Goal: Task Accomplishment & Management: Complete application form

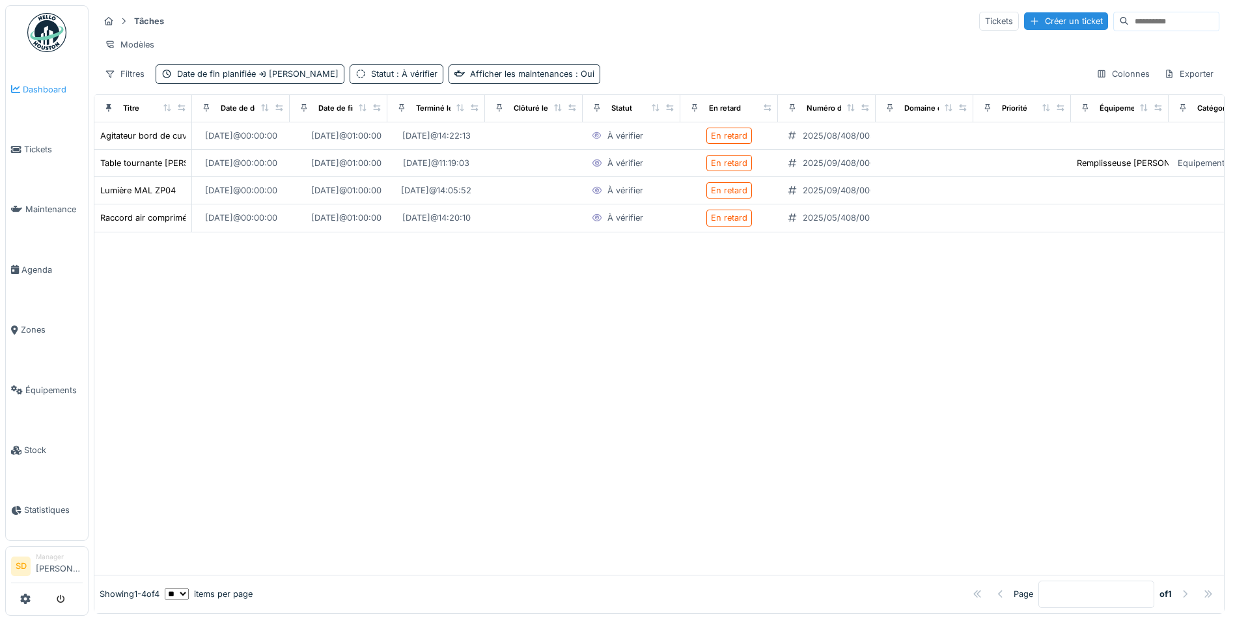
click at [38, 83] on span "Dashboard" at bounding box center [53, 89] width 60 height 12
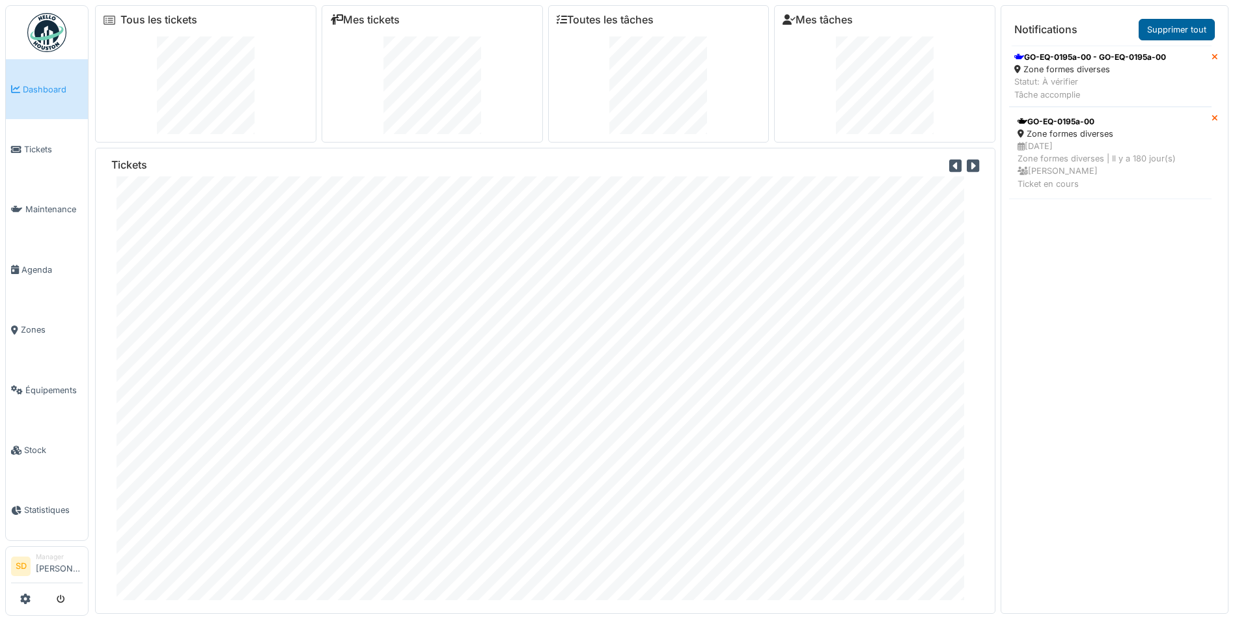
click at [1155, 30] on link "Supprimer tout" at bounding box center [1177, 29] width 76 height 21
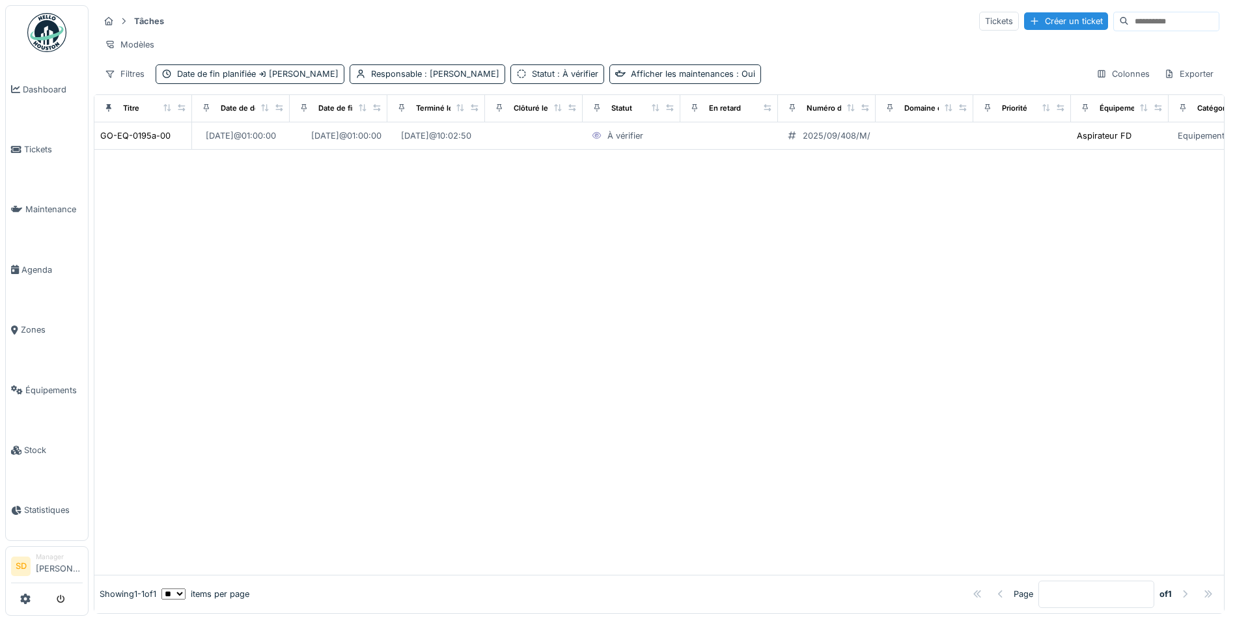
click at [53, 31] on img at bounding box center [46, 32] width 39 height 39
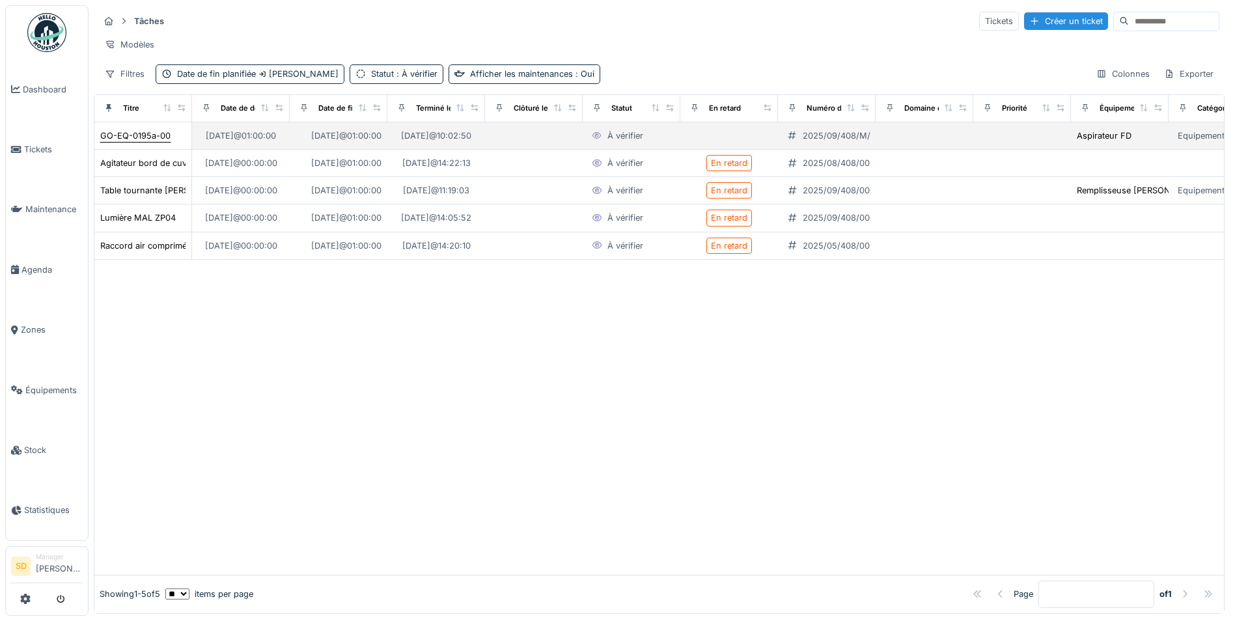
click at [137, 142] on div "GO-EQ-0195a-00" at bounding box center [135, 136] width 70 height 12
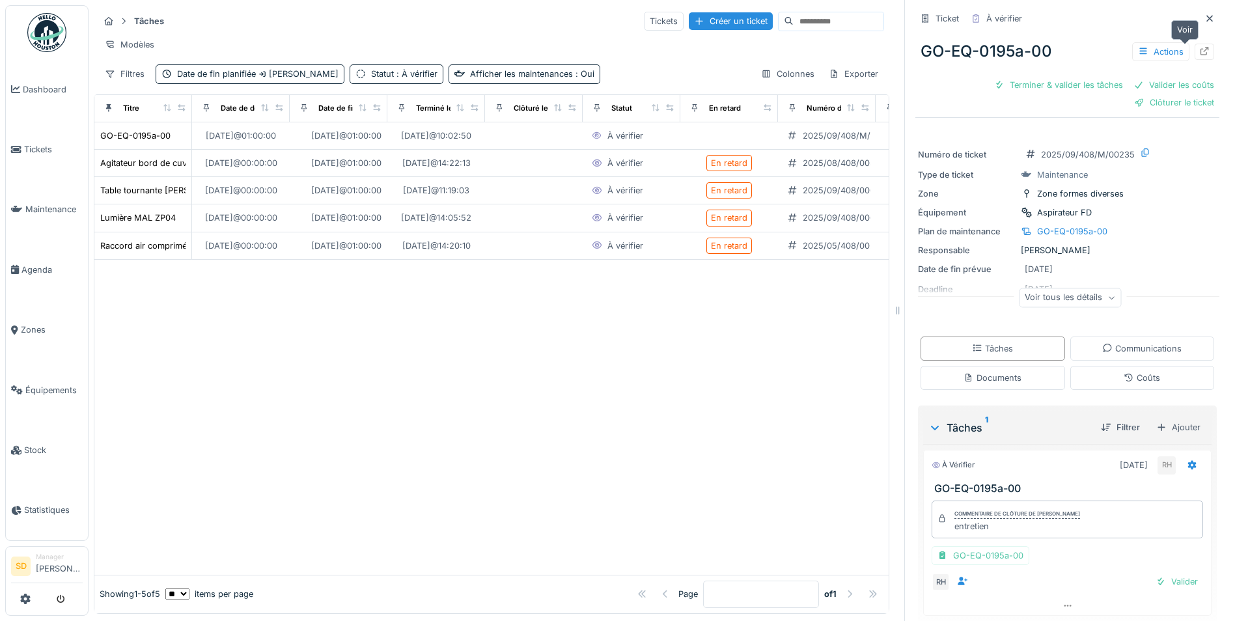
click at [1199, 55] on icon at bounding box center [1204, 51] width 10 height 8
click at [1204, 16] on icon at bounding box center [1209, 18] width 10 height 8
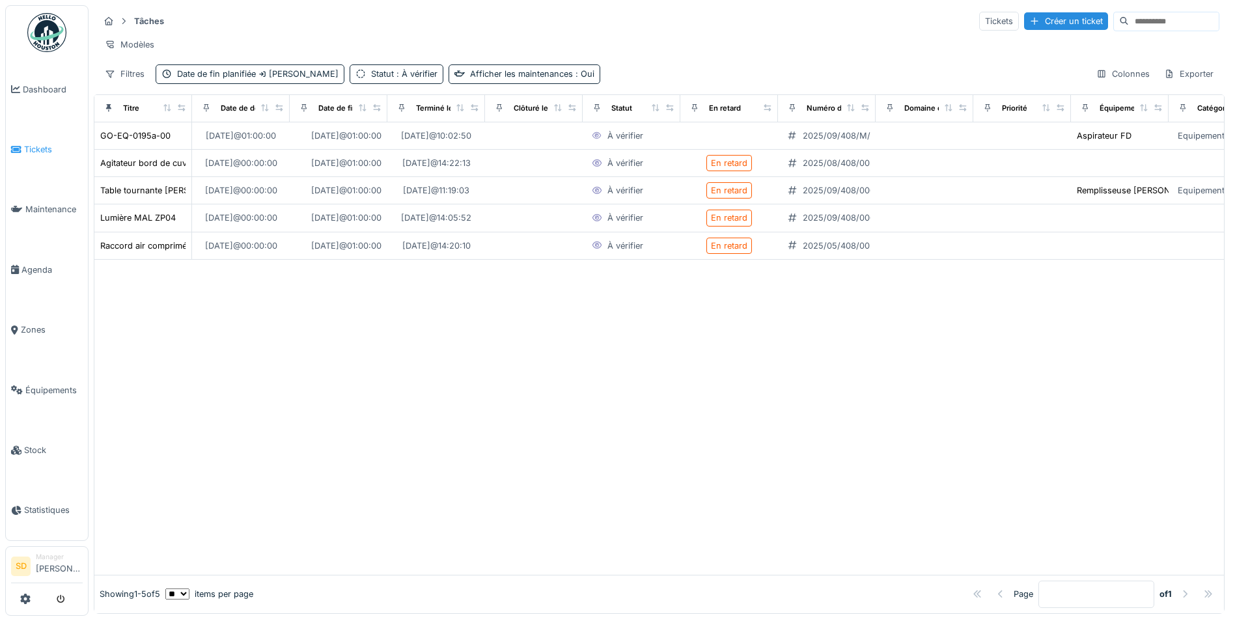
click at [51, 145] on span "Tickets" at bounding box center [53, 149] width 59 height 12
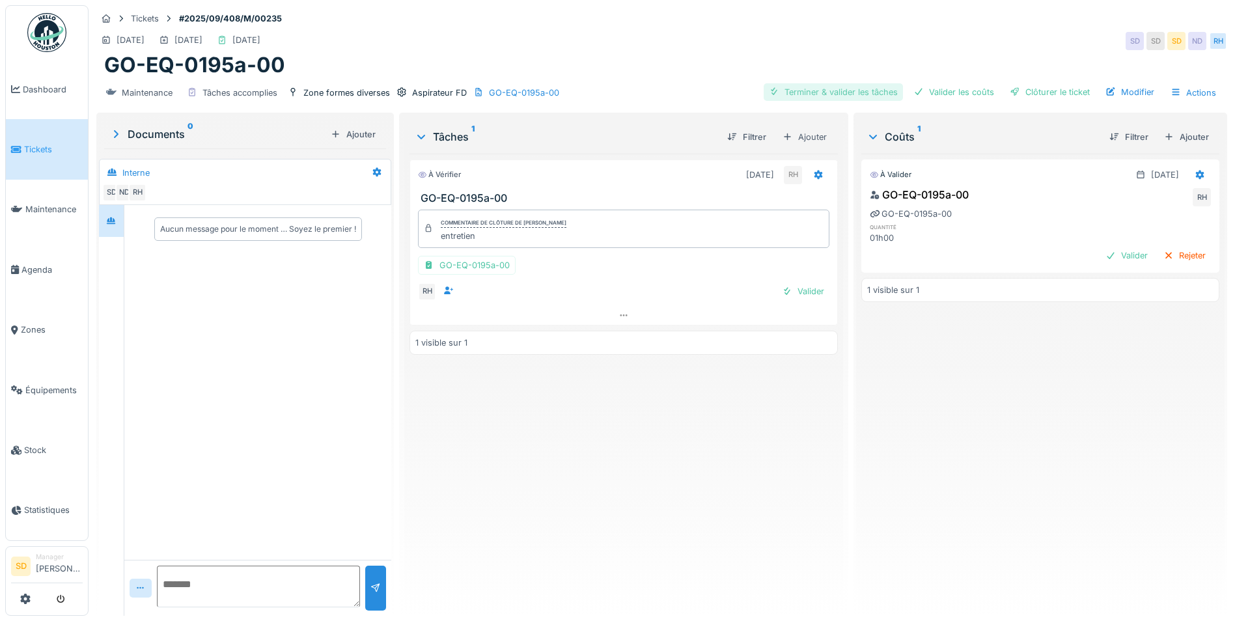
click at [868, 94] on div "Terminer & valider les tâches" at bounding box center [833, 92] width 139 height 18
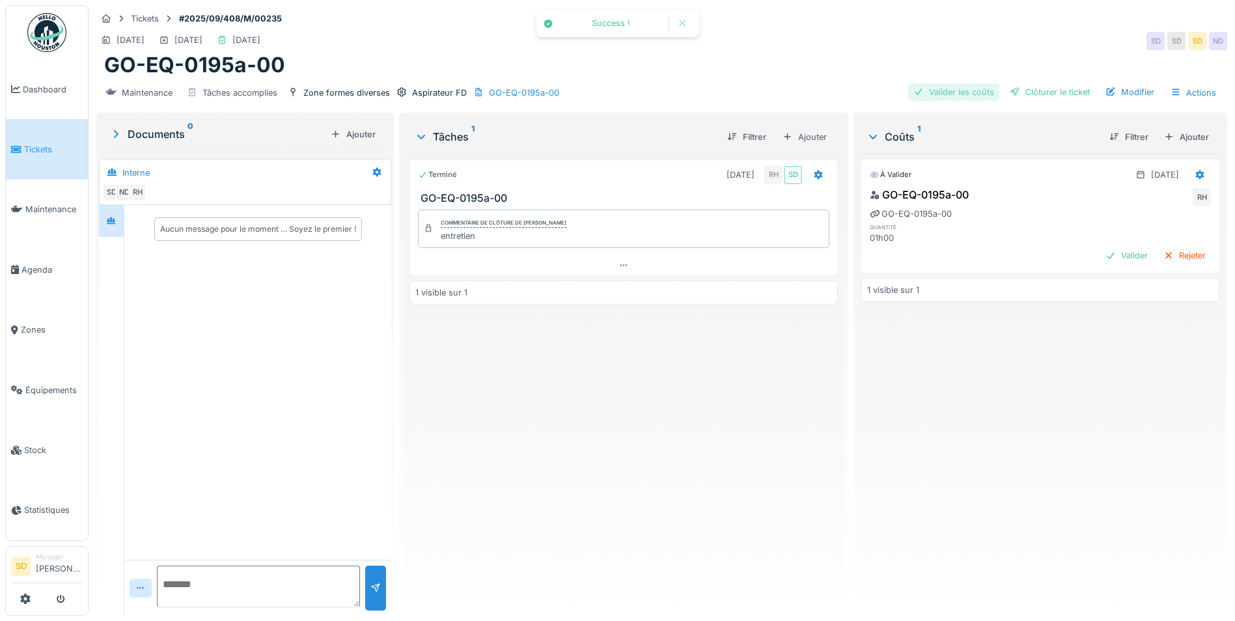
click at [922, 93] on div "Valider les coûts" at bounding box center [953, 92] width 91 height 18
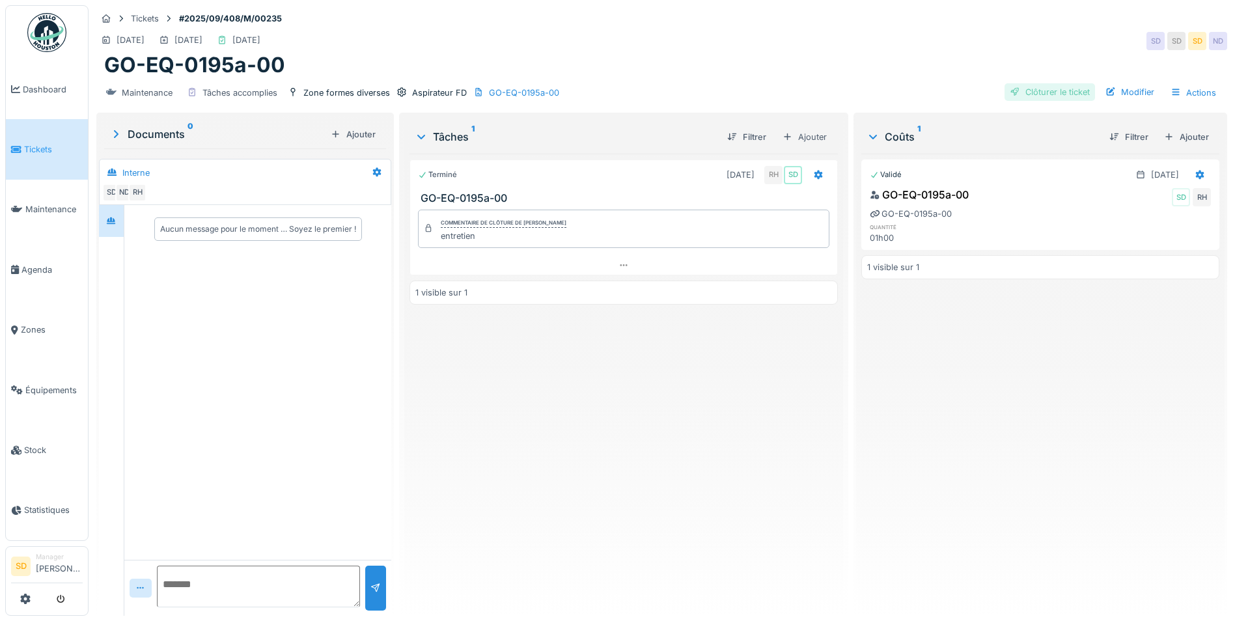
click at [1010, 93] on div at bounding box center [1015, 92] width 10 height 12
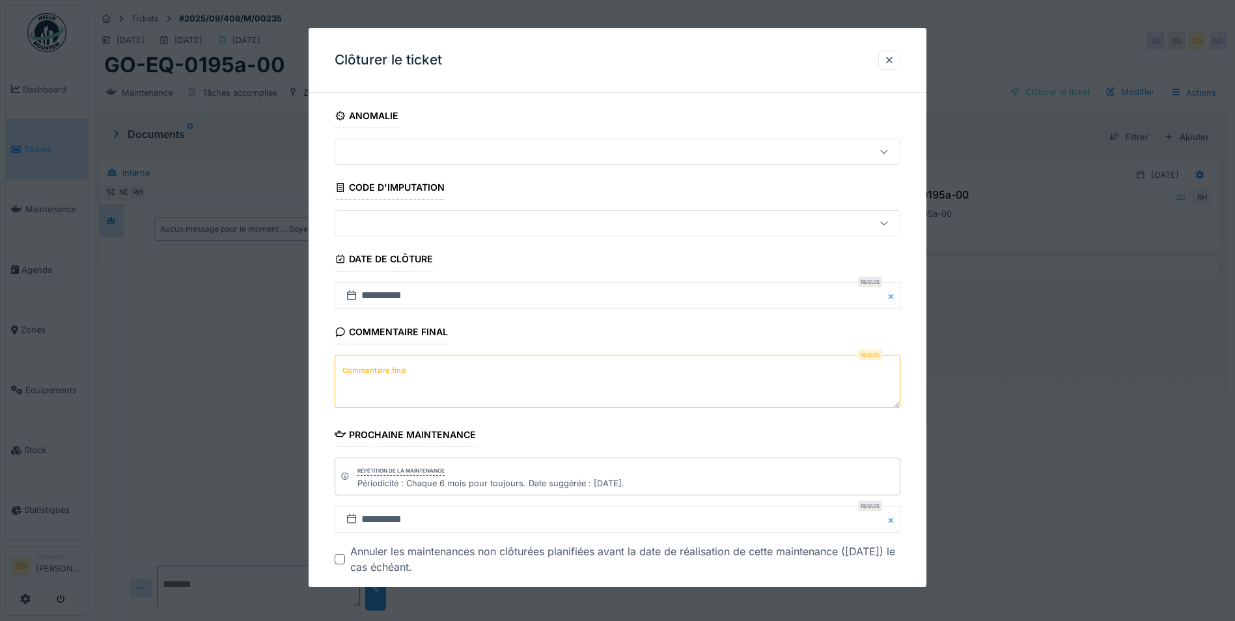
click at [460, 370] on textarea "Commentaire final" at bounding box center [618, 381] width 566 height 53
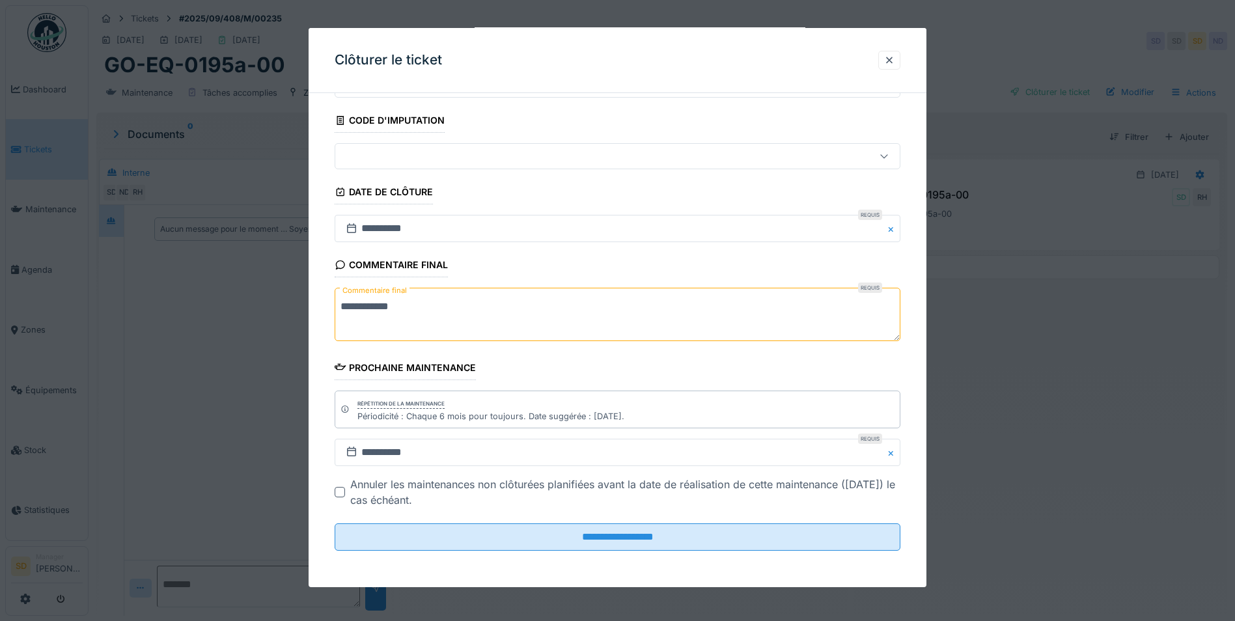
scroll to position [10, 0]
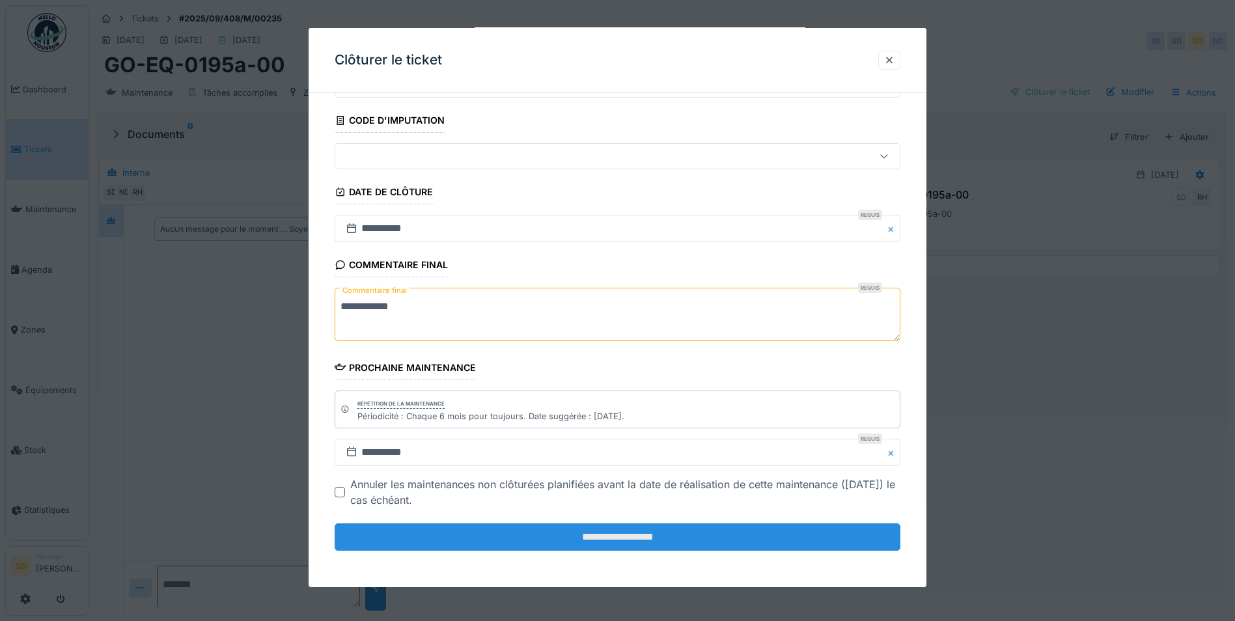
type textarea "**********"
click at [615, 531] on input "**********" at bounding box center [618, 536] width 566 height 27
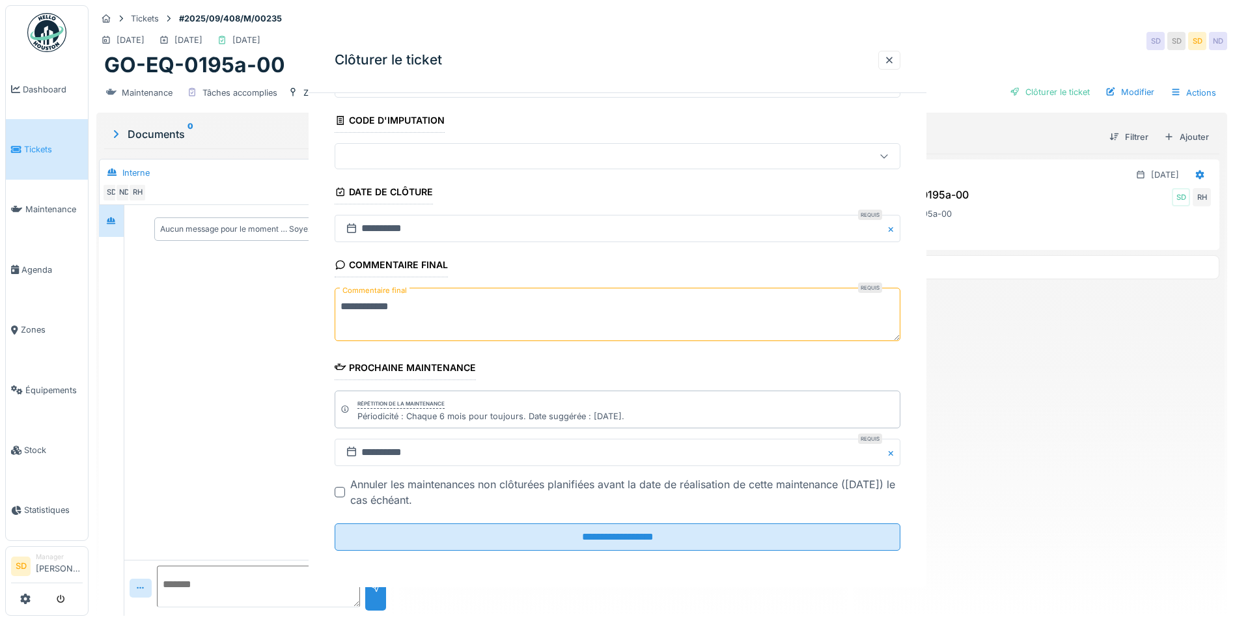
scroll to position [0, 0]
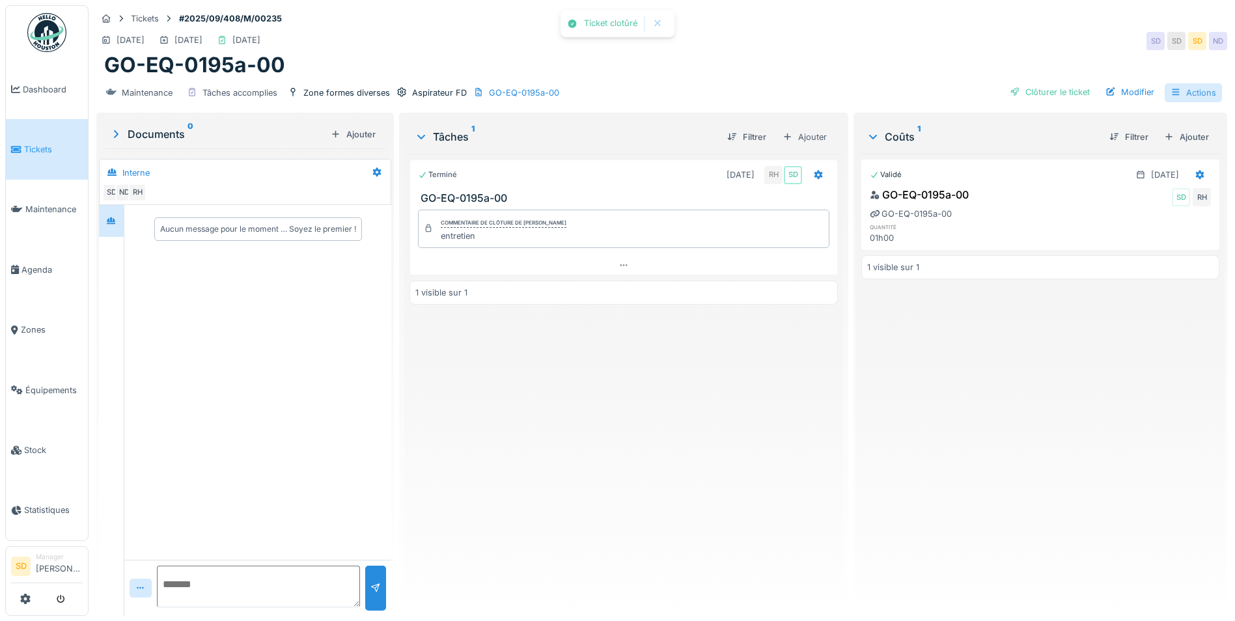
click at [1173, 83] on div "Actions" at bounding box center [1193, 92] width 57 height 19
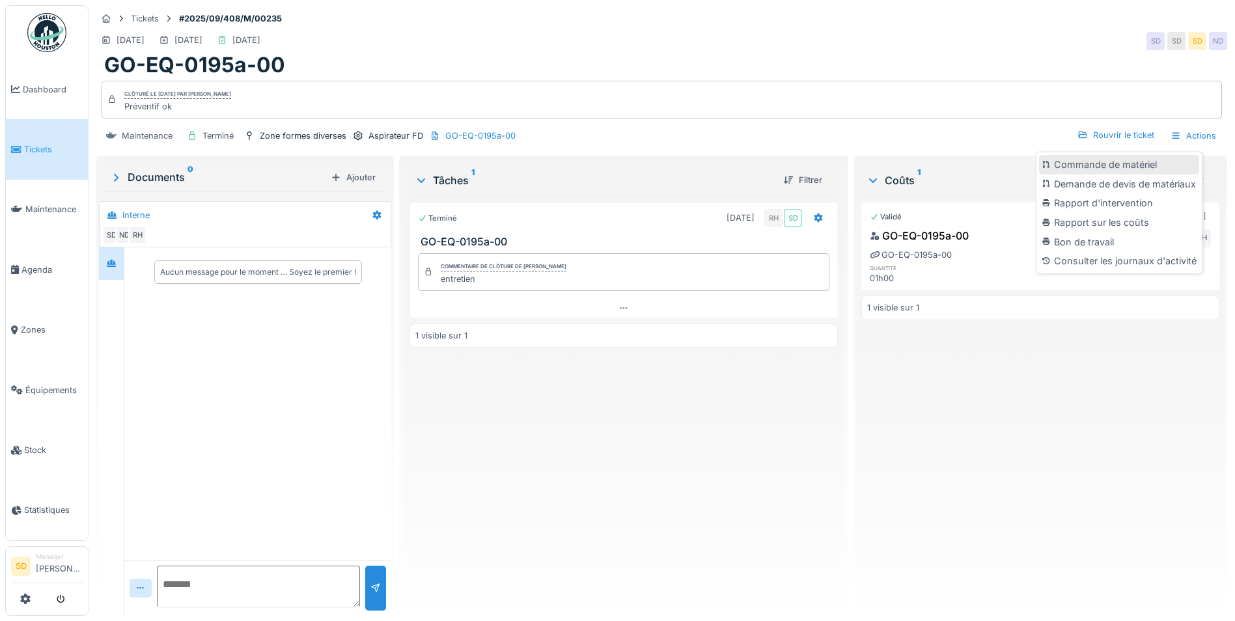
click at [1132, 155] on div "Commande de matériel" at bounding box center [1119, 165] width 160 height 20
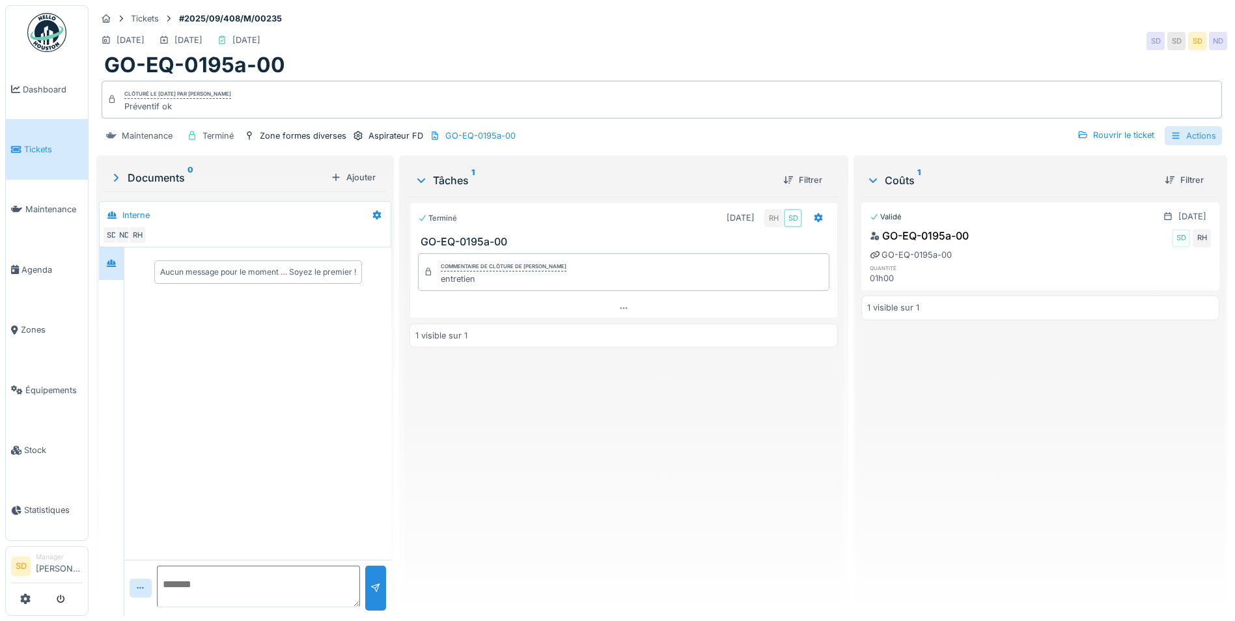
click at [1183, 126] on div "Actions" at bounding box center [1193, 135] width 57 height 19
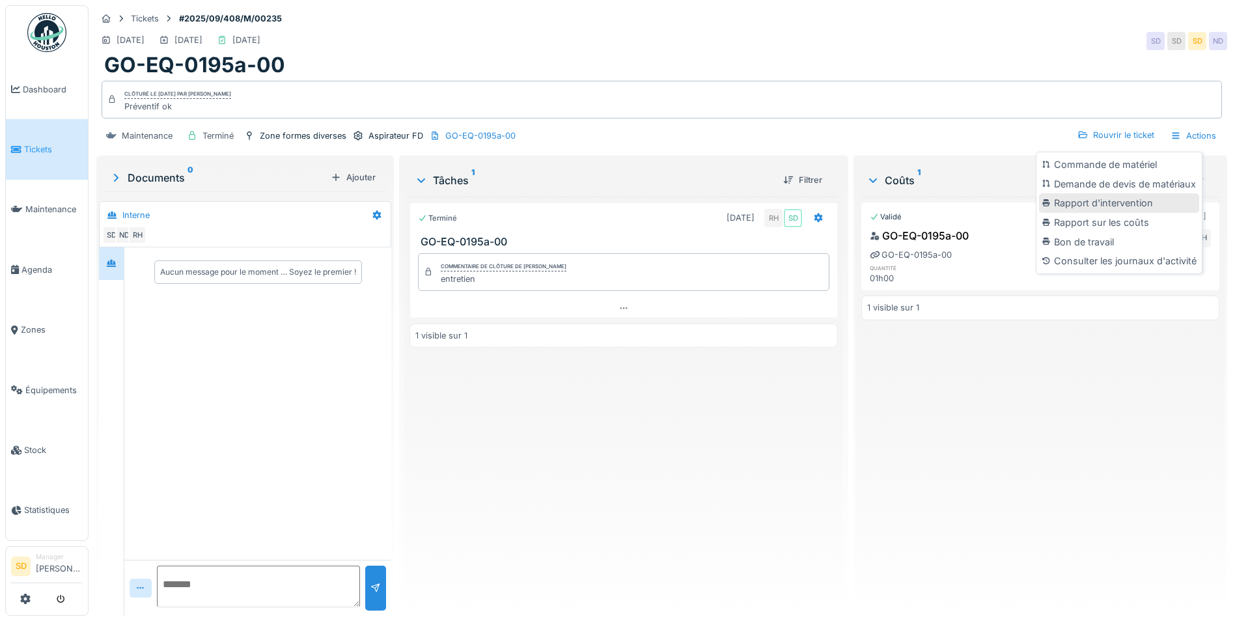
click at [1064, 193] on div "Rapport d'intervention" at bounding box center [1119, 203] width 160 height 20
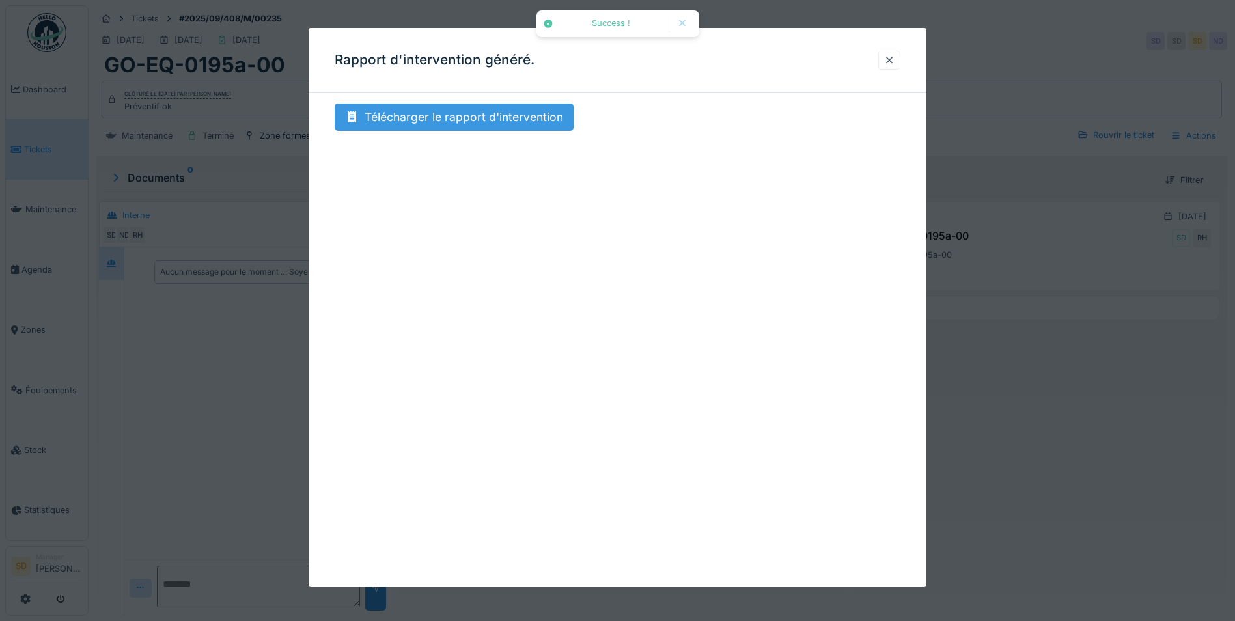
click at [522, 121] on div "Télécharger le rapport d'intervention" at bounding box center [454, 117] width 239 height 27
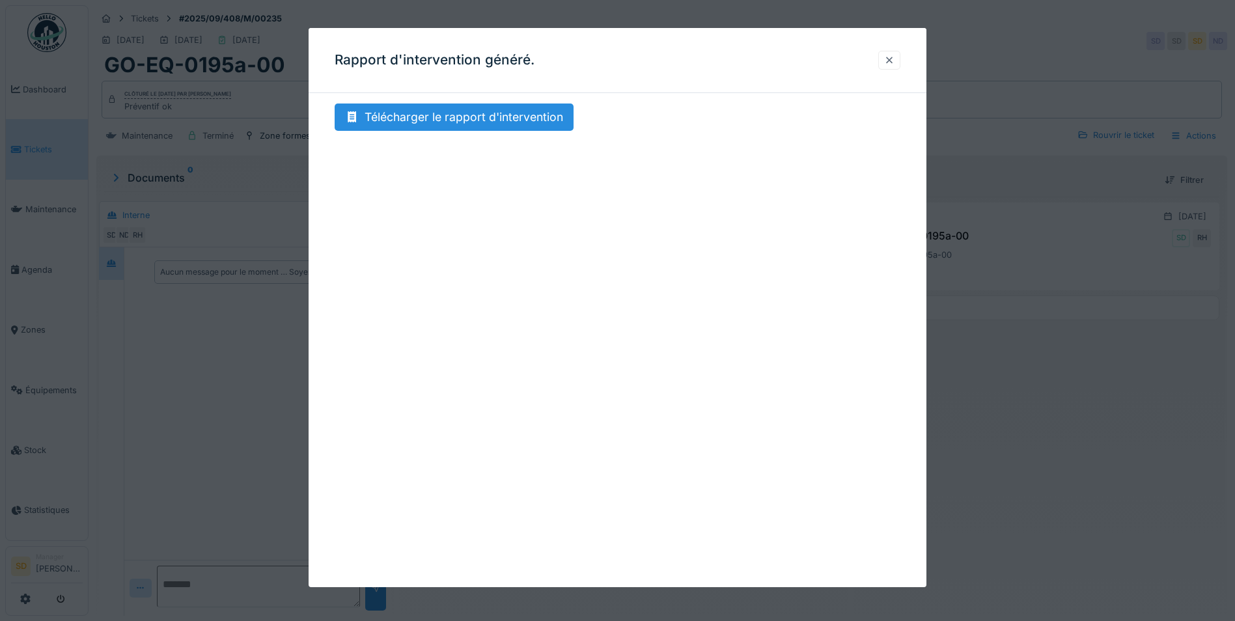
click at [894, 60] on div at bounding box center [889, 60] width 10 height 12
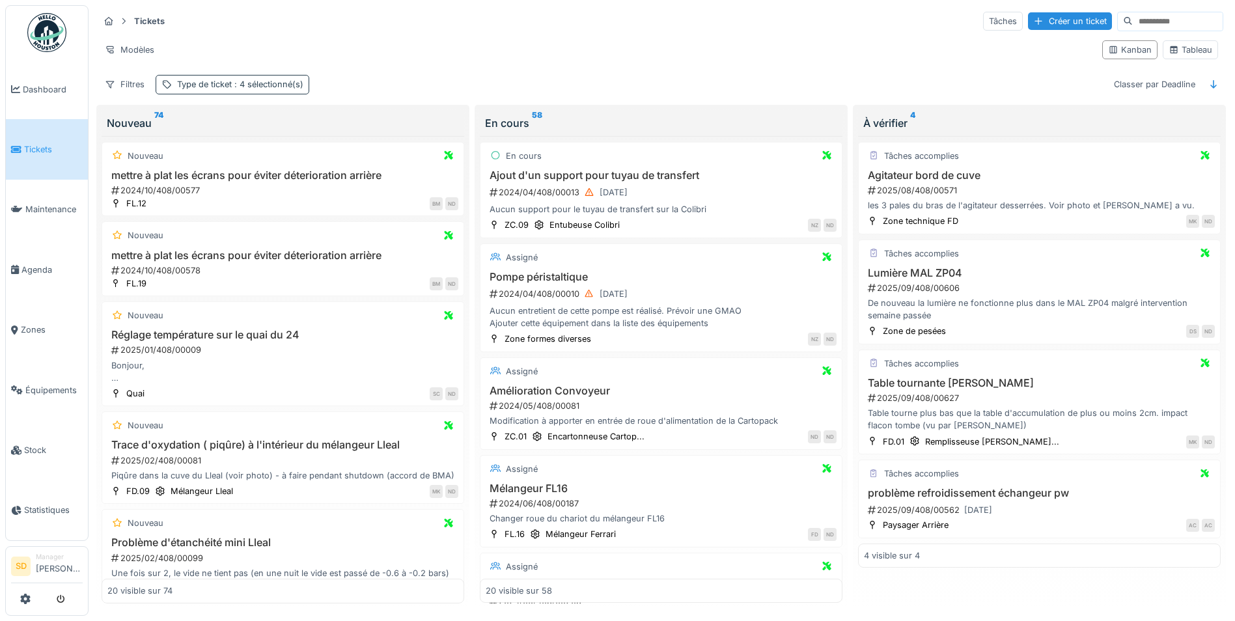
click at [210, 87] on div "Type de ticket : 4 sélectionné(s)" at bounding box center [240, 84] width 126 height 12
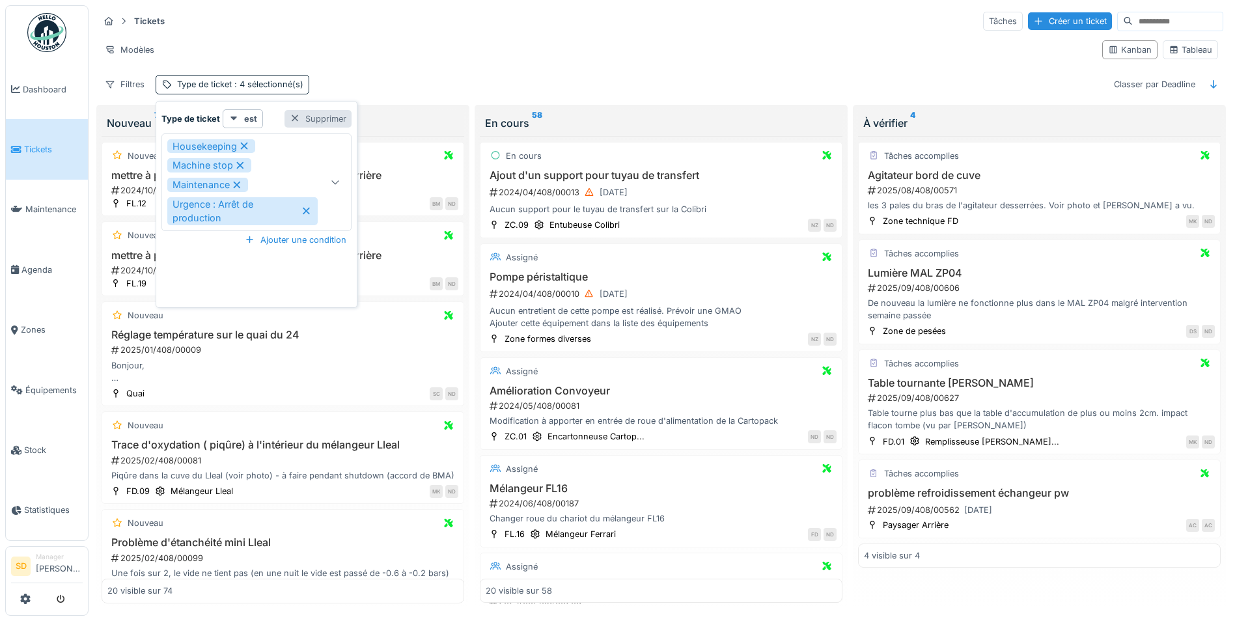
click at [327, 120] on div "Supprimer" at bounding box center [317, 119] width 67 height 18
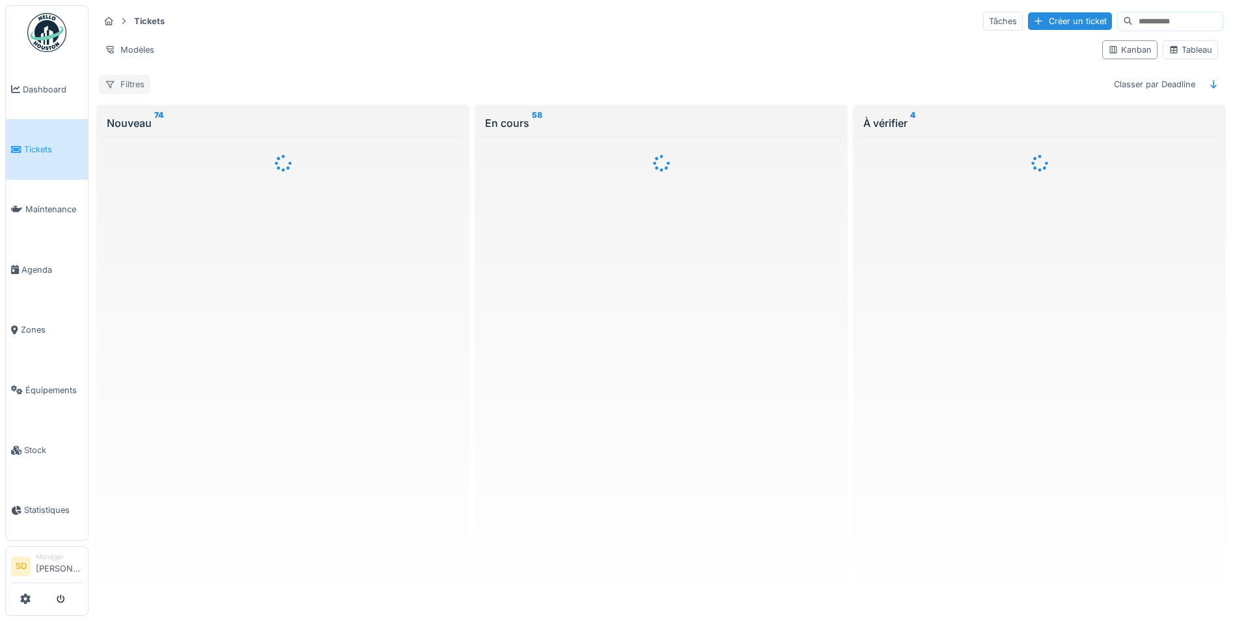
click at [142, 86] on div "Filtres" at bounding box center [124, 84] width 51 height 19
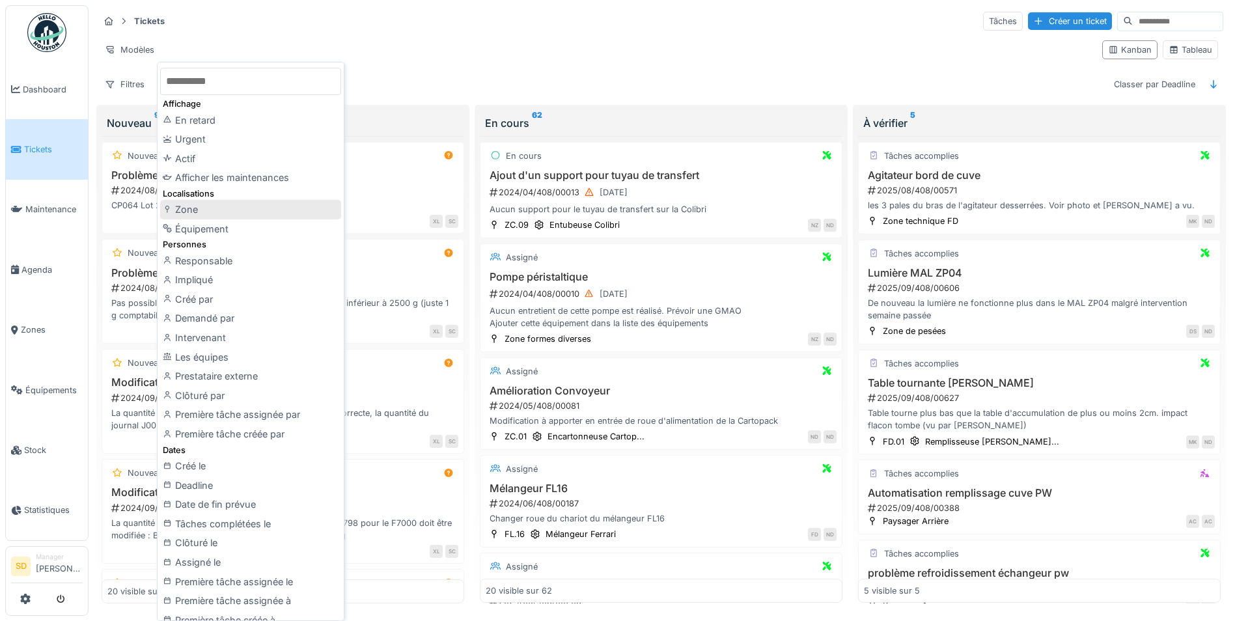
click at [251, 204] on div "Zone" at bounding box center [250, 210] width 181 height 20
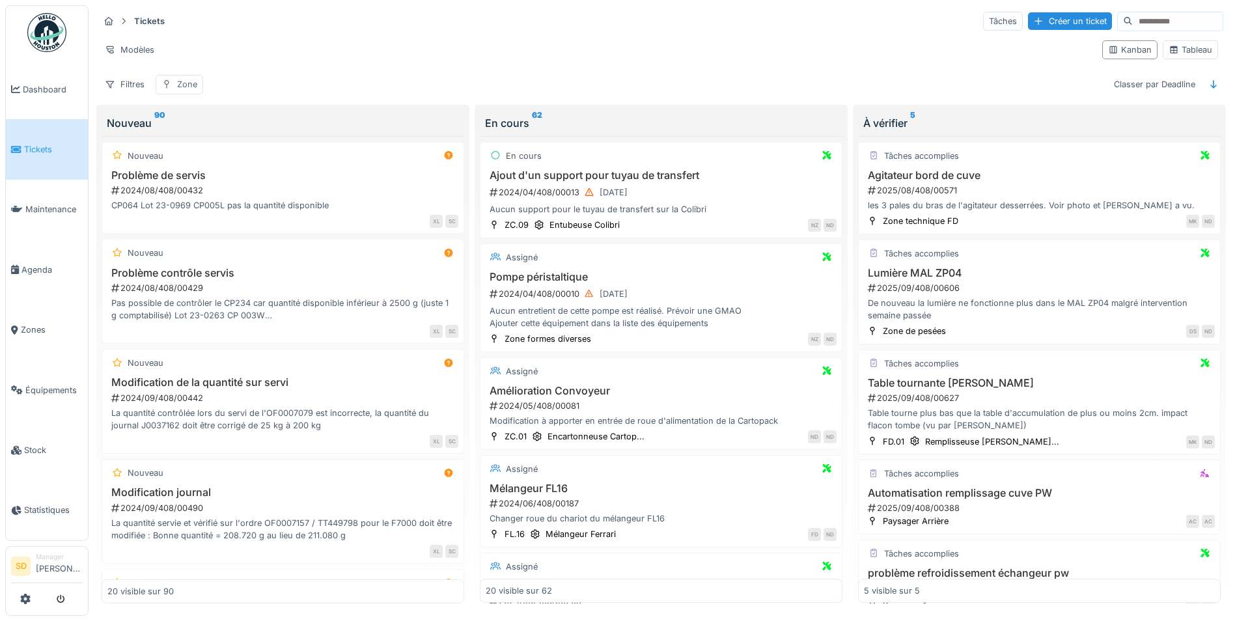
click at [191, 86] on div "Zone" at bounding box center [187, 84] width 20 height 12
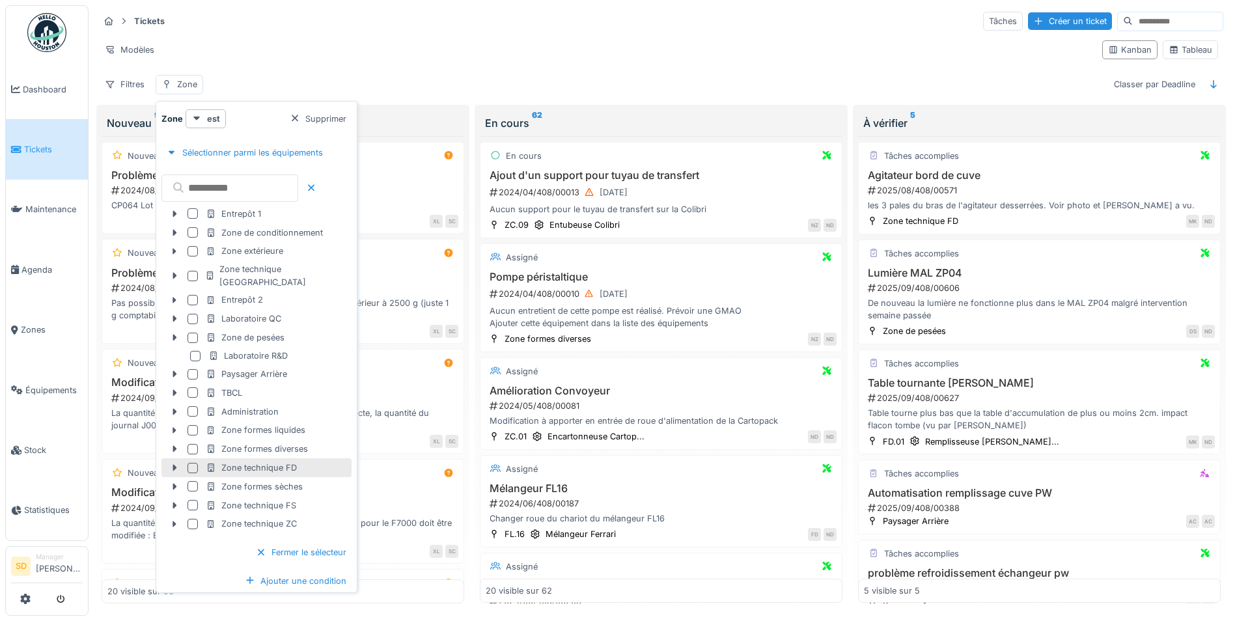
click at [189, 463] on div at bounding box center [192, 468] width 10 height 10
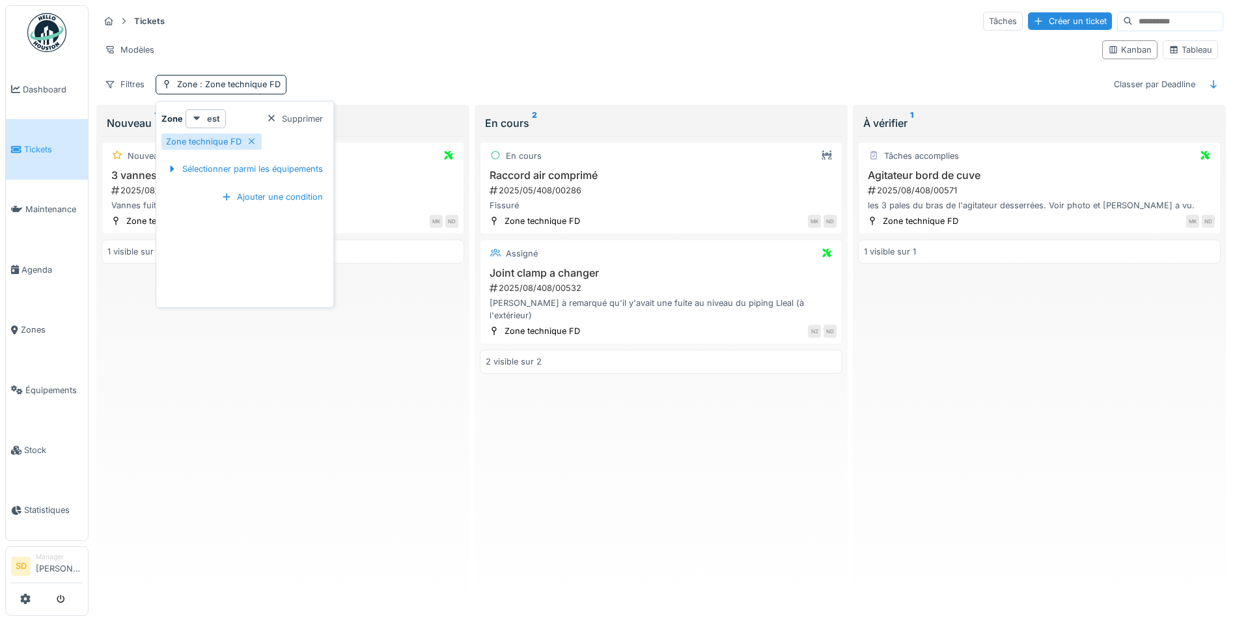
click at [391, 74] on div "Tickets Tâches Créer un ticket Modèles Kanban Tableau Filtres Zone : Zone techn…" at bounding box center [661, 52] width 1135 height 94
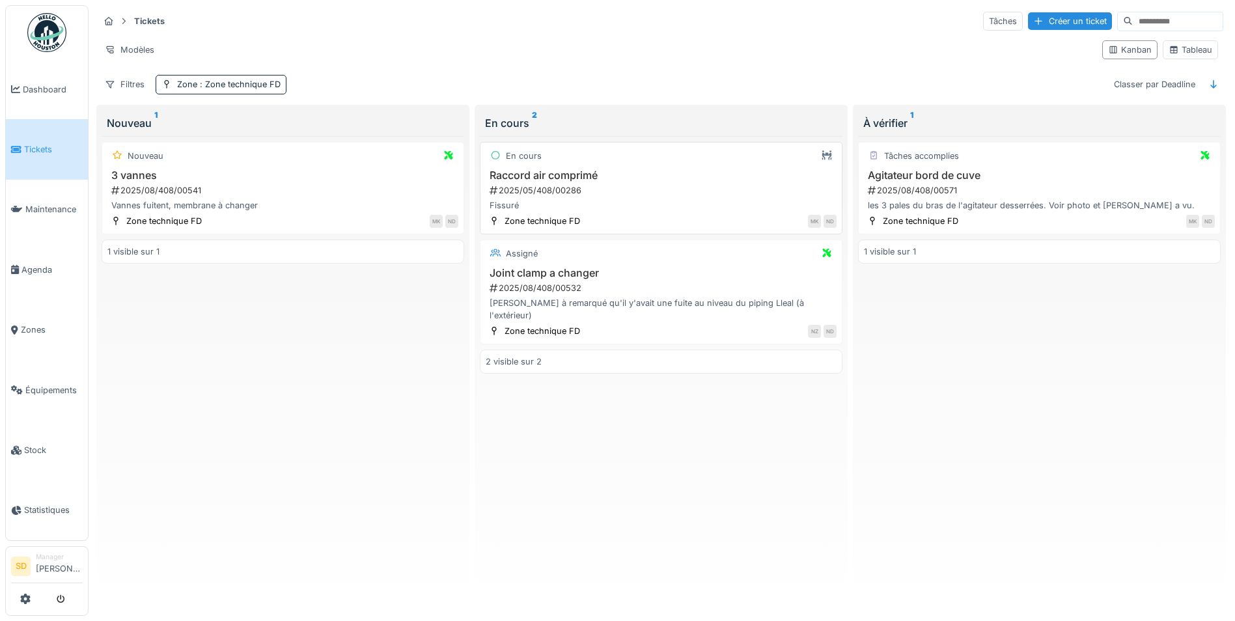
click at [559, 180] on h3 "Raccord air comprimé" at bounding box center [661, 175] width 351 height 12
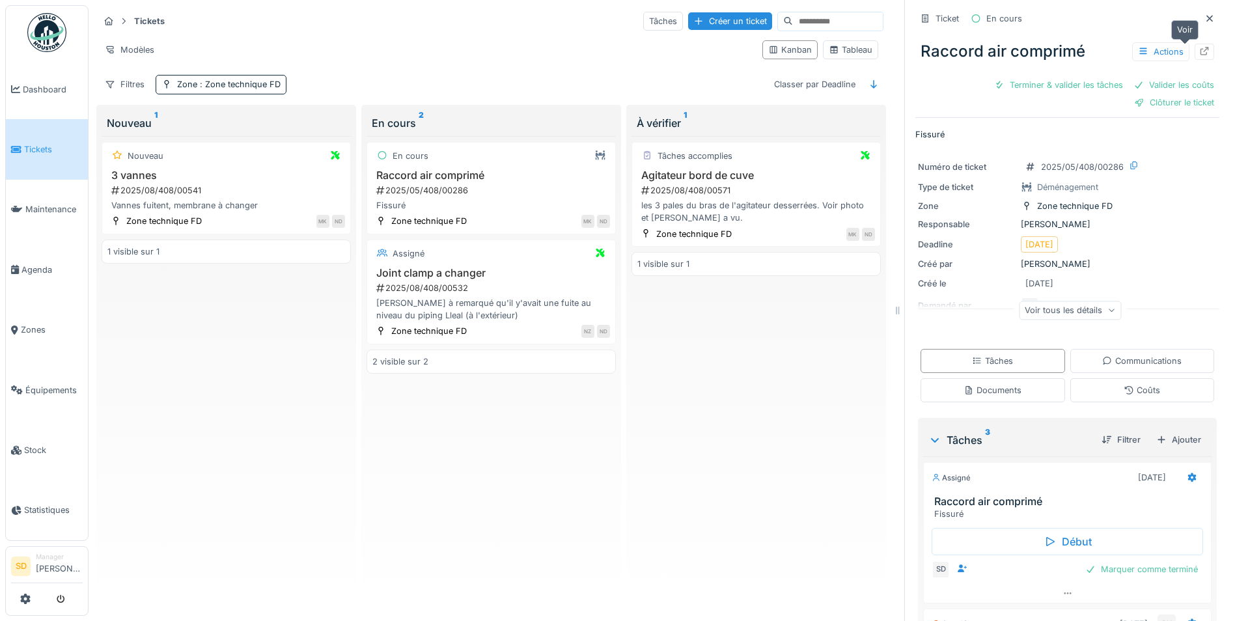
click at [1199, 52] on icon at bounding box center [1204, 51] width 10 height 8
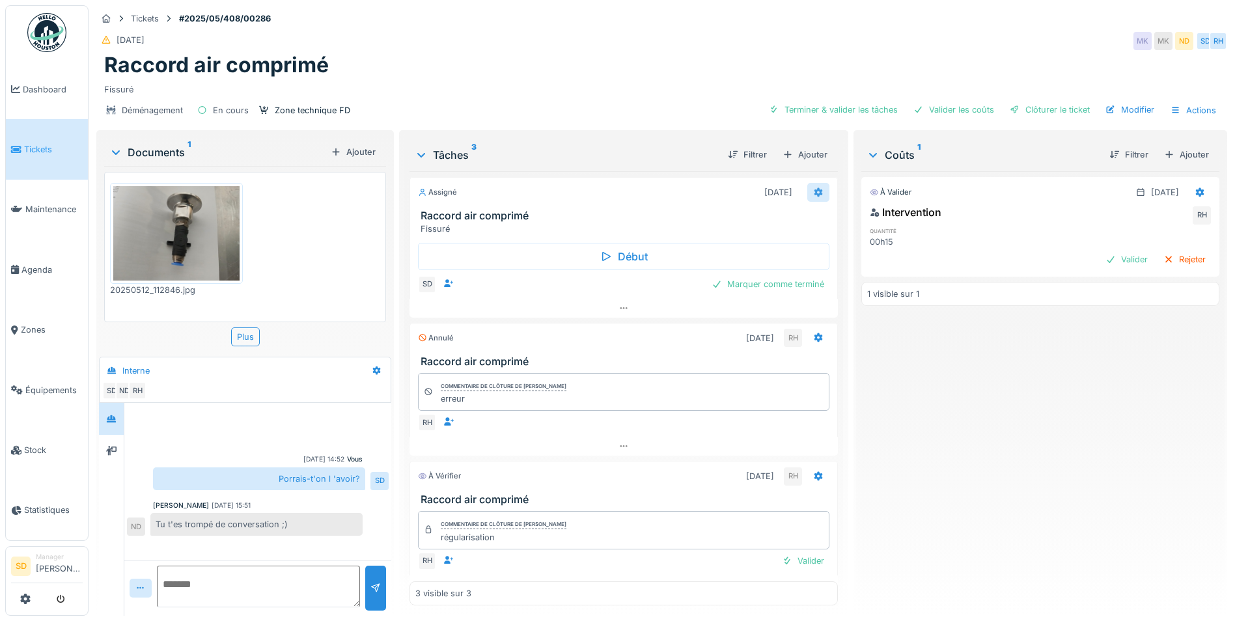
click at [813, 191] on icon at bounding box center [818, 192] width 10 height 8
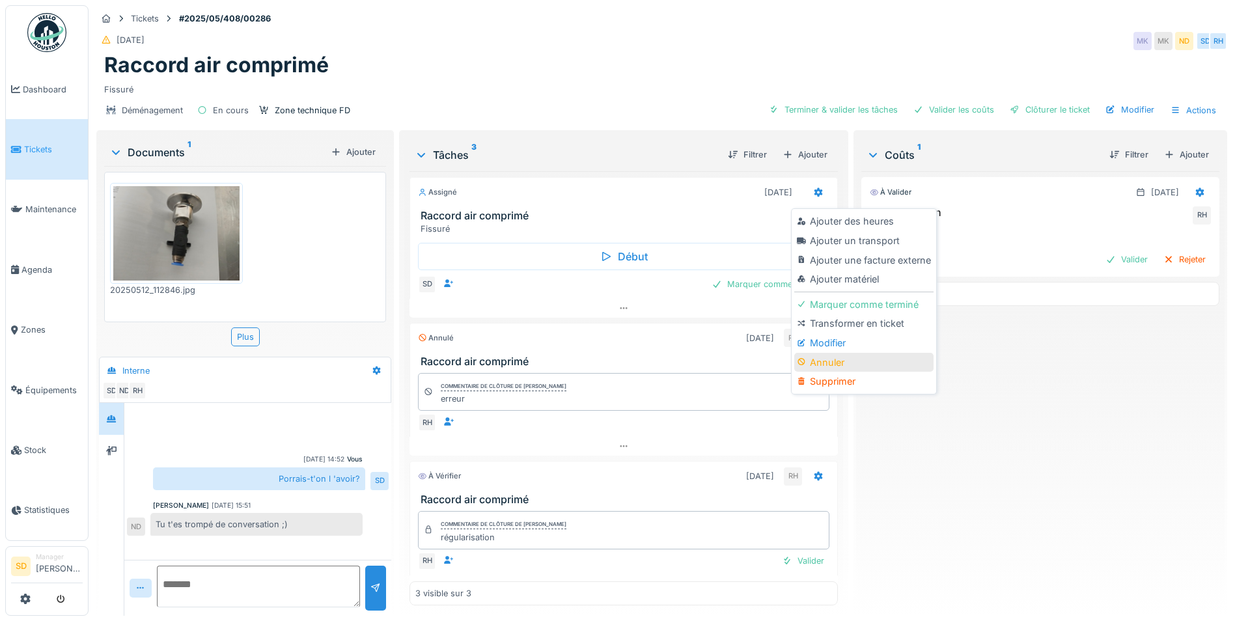
click at [826, 357] on div "Annuler" at bounding box center [863, 363] width 139 height 20
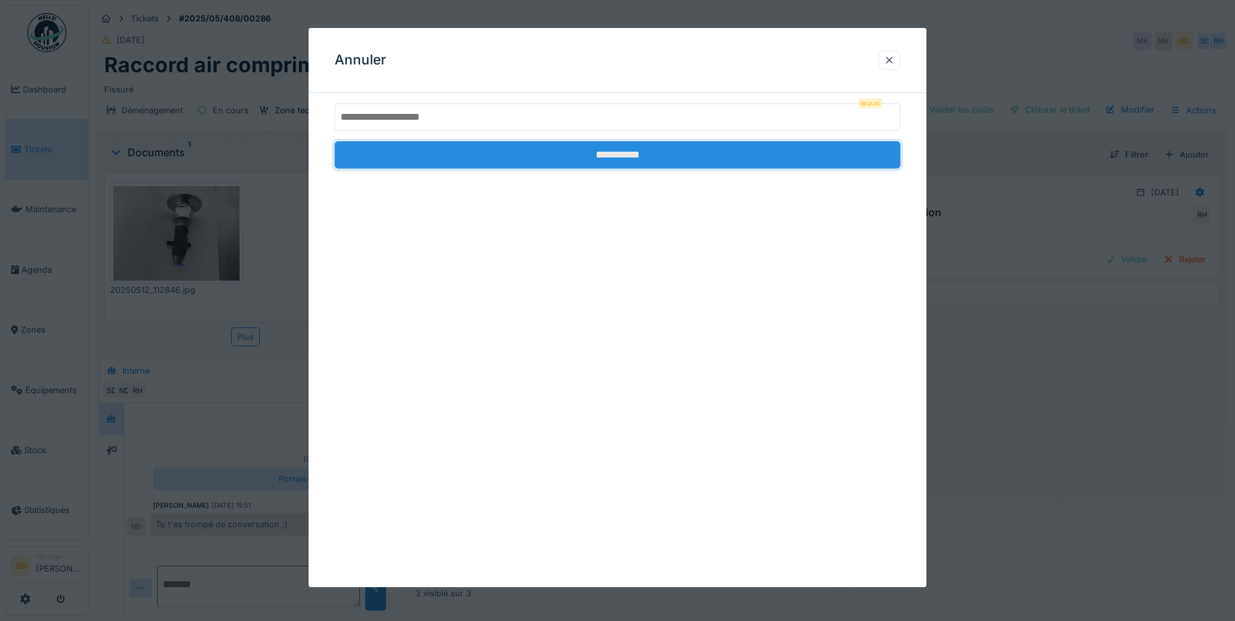
click at [648, 162] on input "**********" at bounding box center [618, 154] width 566 height 27
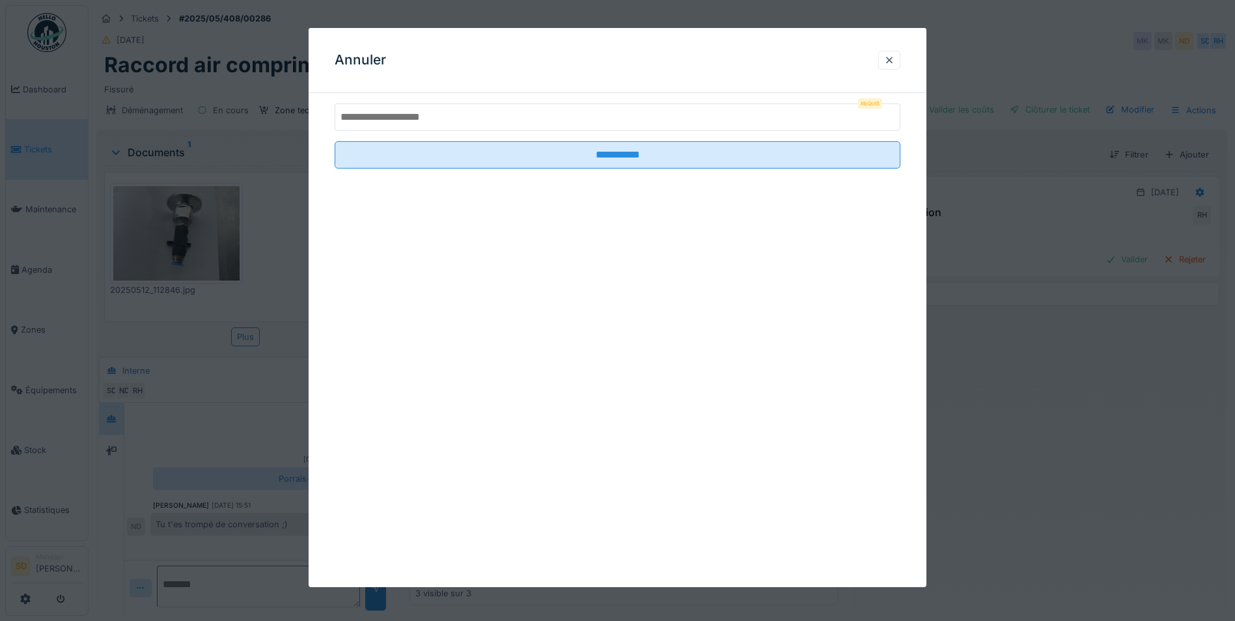
click at [544, 113] on input "text" at bounding box center [618, 117] width 566 height 27
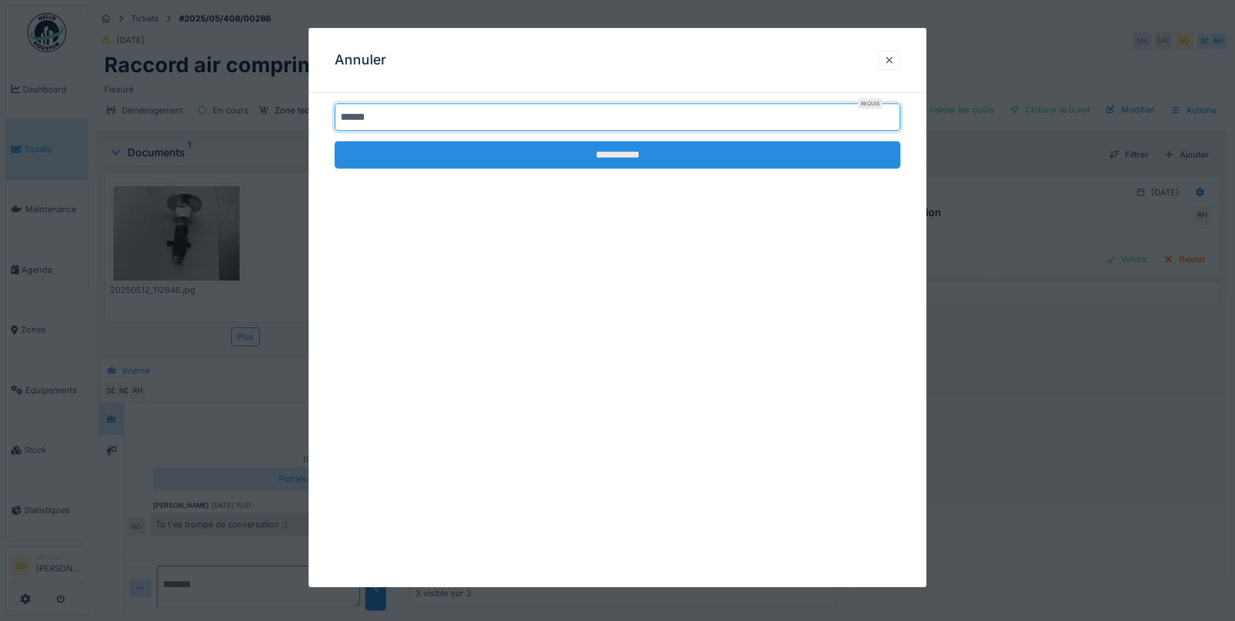
type input "******"
click at [607, 150] on input "**********" at bounding box center [618, 154] width 566 height 27
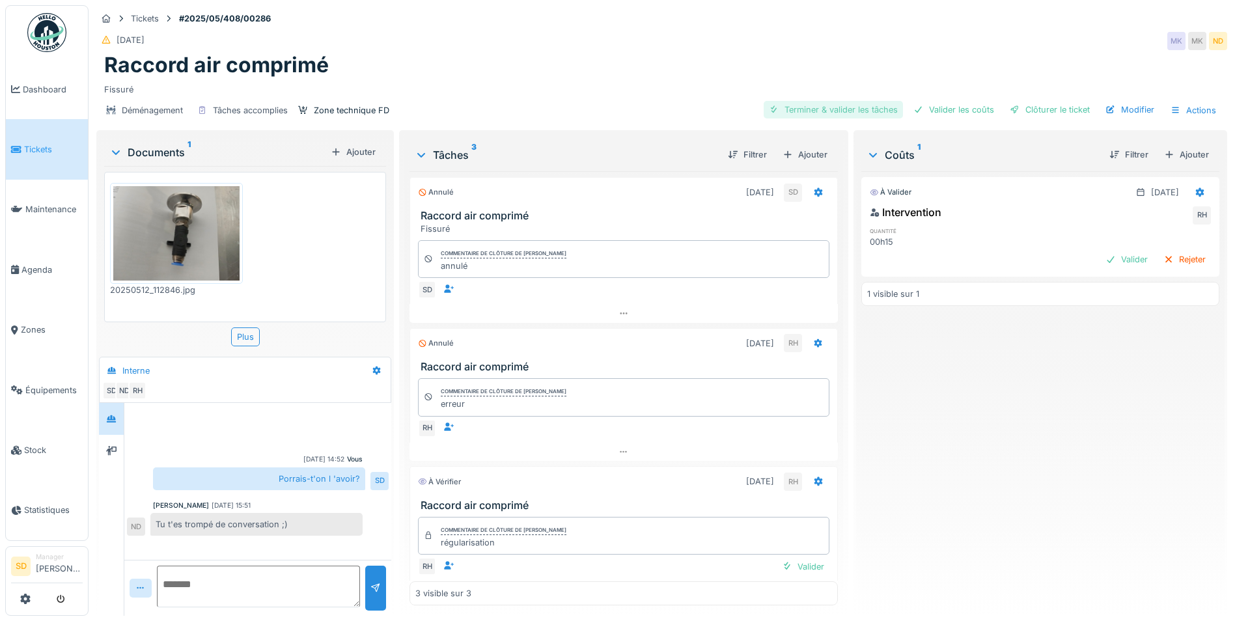
click at [804, 112] on div "Terminer & valider les tâches" at bounding box center [833, 110] width 139 height 18
click at [946, 117] on div "Valider les coûts" at bounding box center [953, 110] width 91 height 18
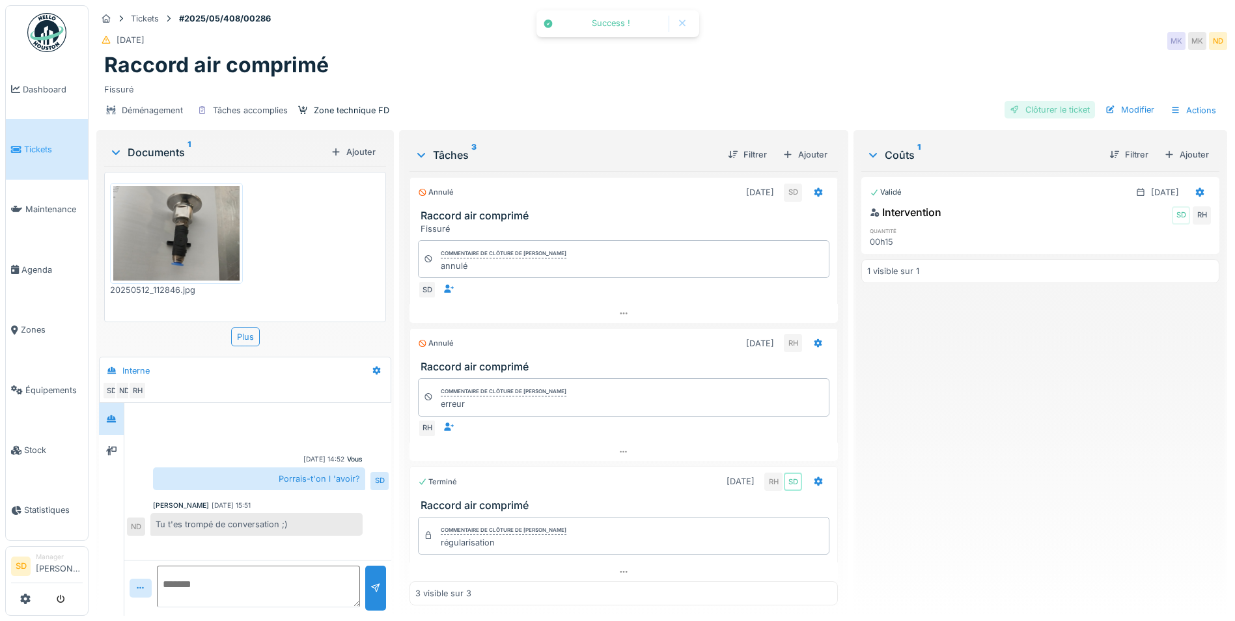
click at [1025, 115] on div "Clôturer le ticket" at bounding box center [1049, 110] width 90 height 18
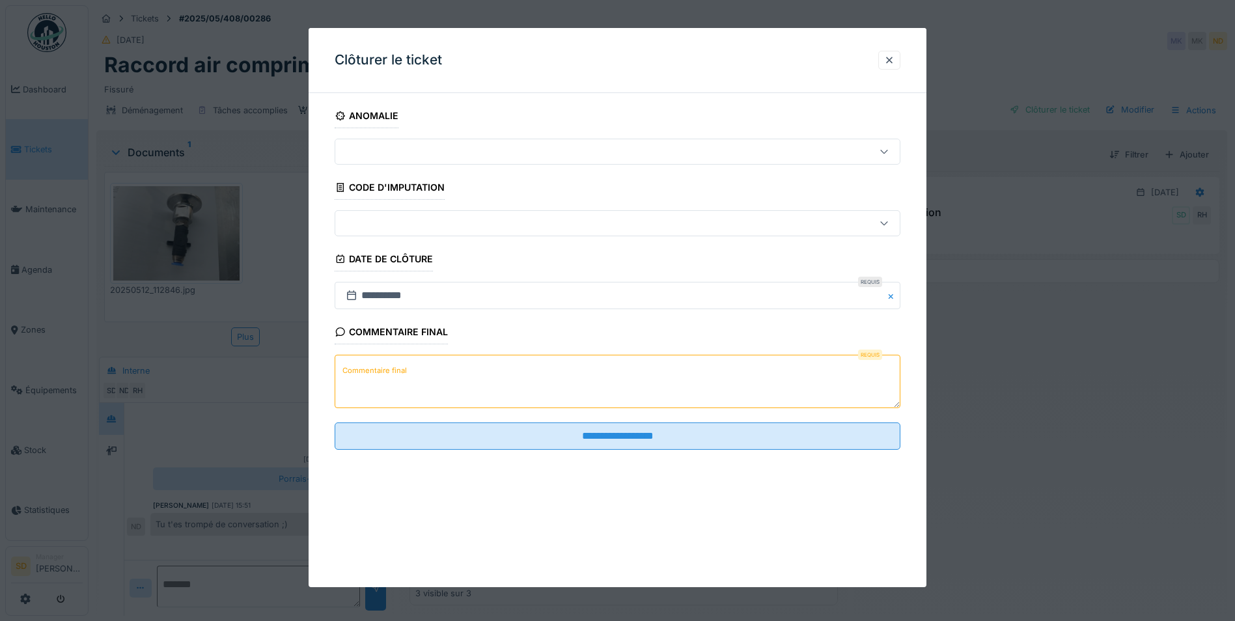
click at [527, 388] on textarea "Commentaire final" at bounding box center [618, 381] width 566 height 53
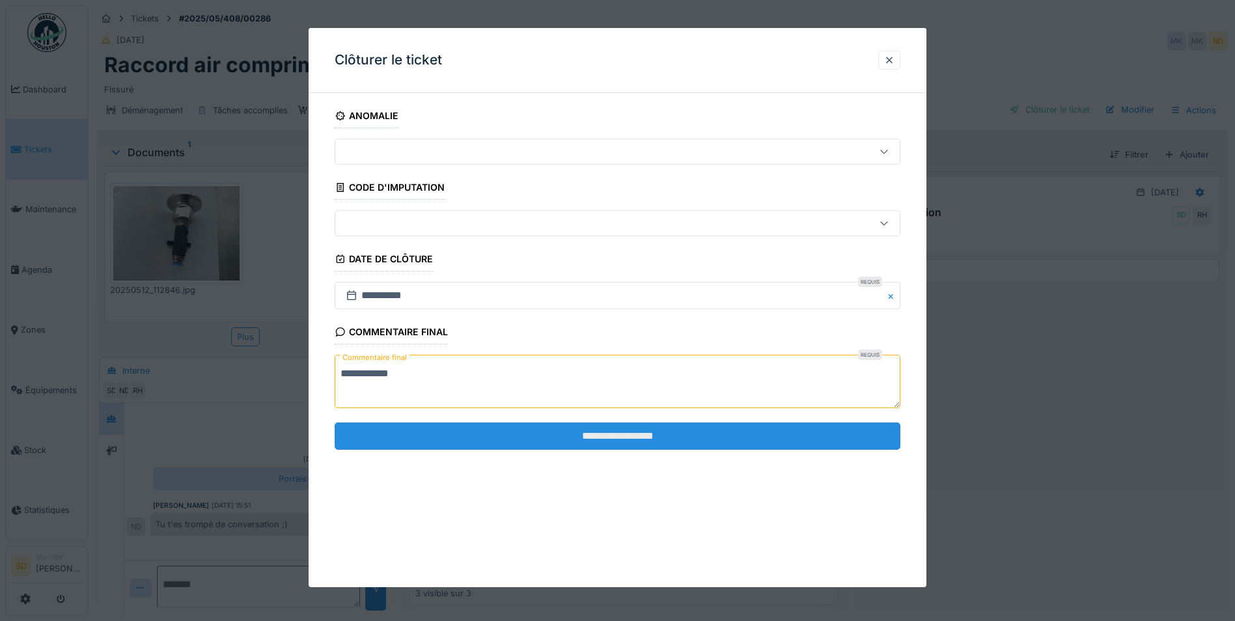
type textarea "**********"
click at [617, 430] on input "**********" at bounding box center [618, 435] width 566 height 27
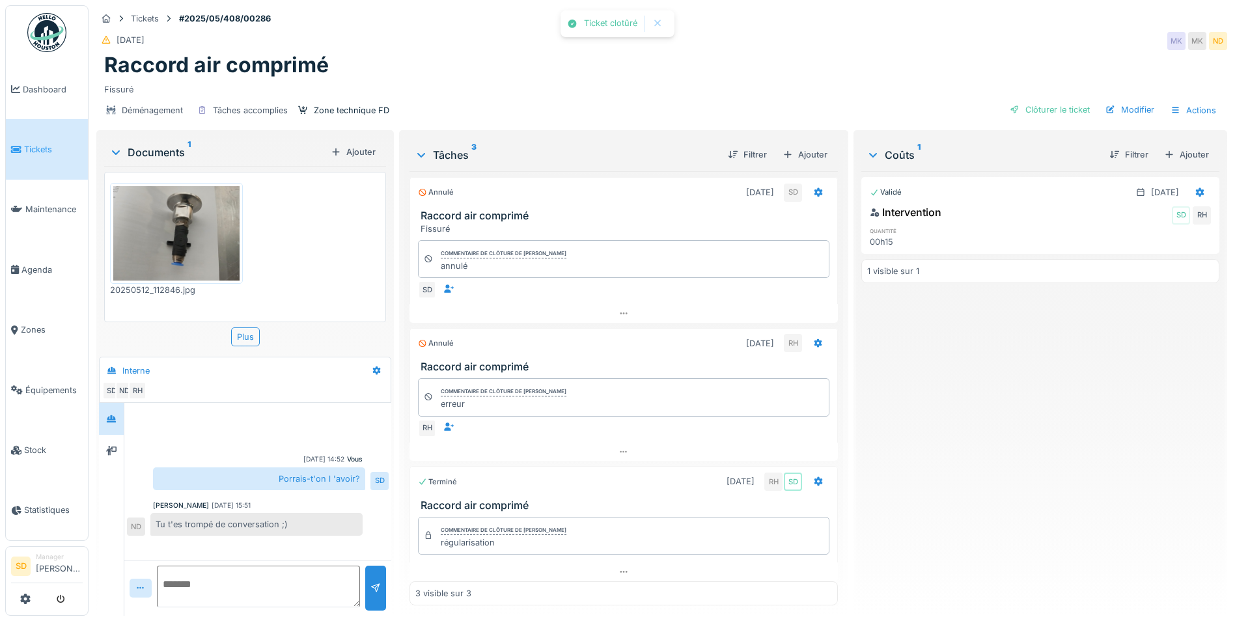
scroll to position [3, 0]
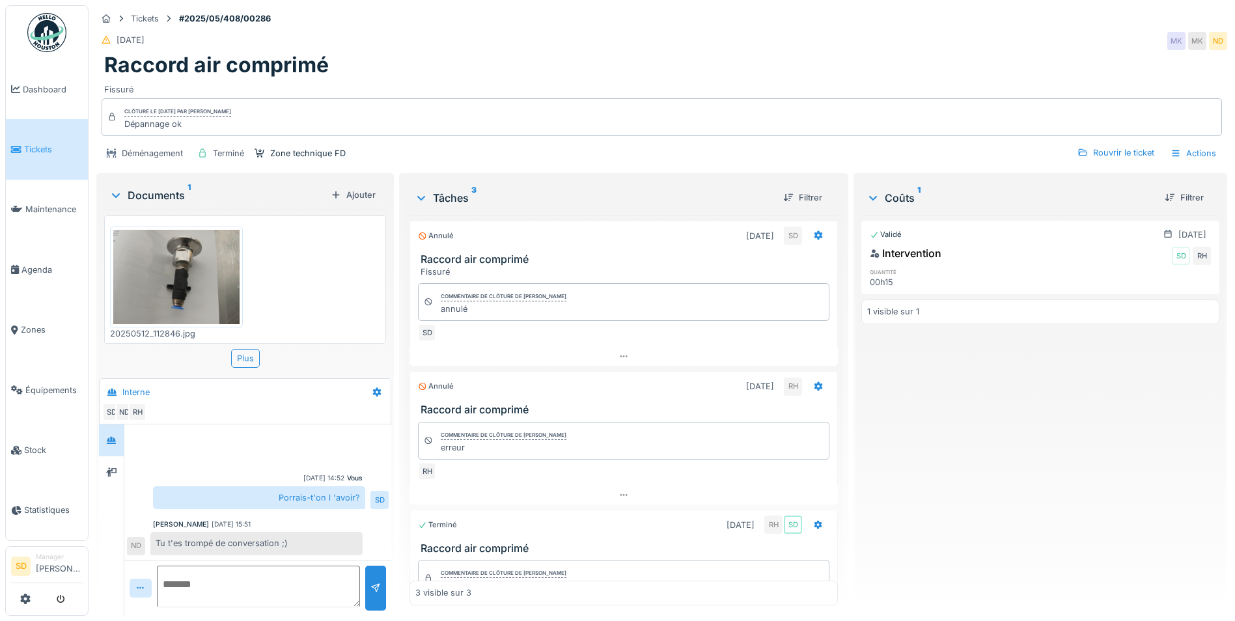
click at [48, 47] on img at bounding box center [46, 32] width 39 height 39
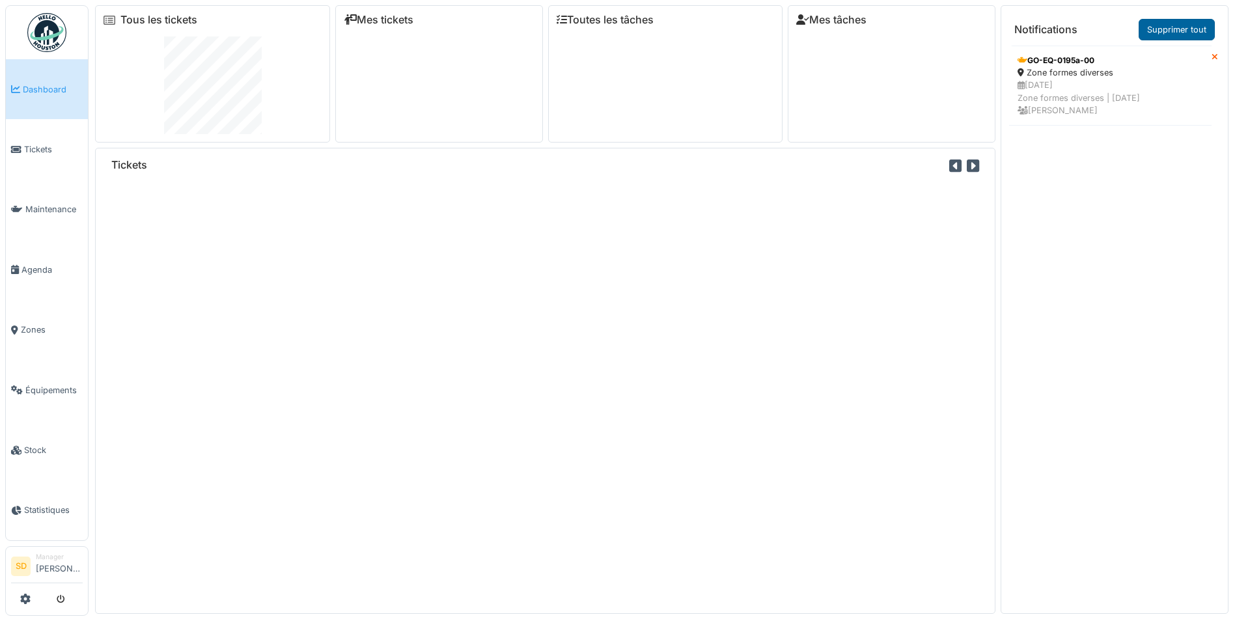
click at [1167, 33] on link "Supprimer tout" at bounding box center [1177, 29] width 76 height 21
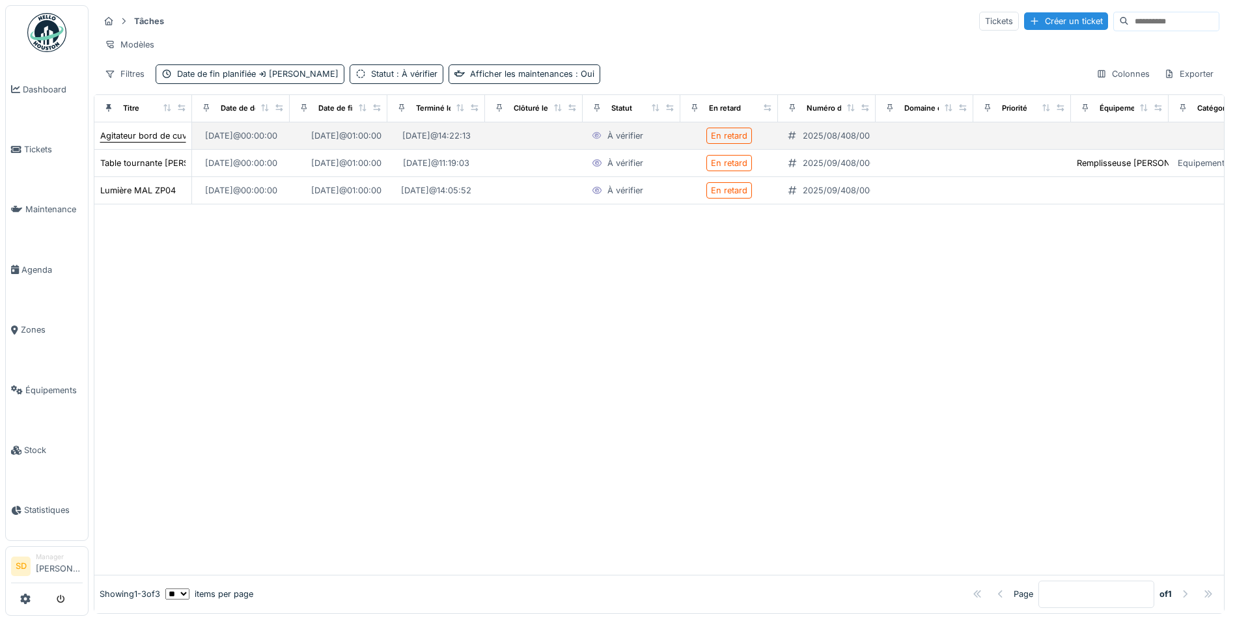
click at [164, 142] on div "Agitateur bord de cuve" at bounding box center [145, 136] width 91 height 12
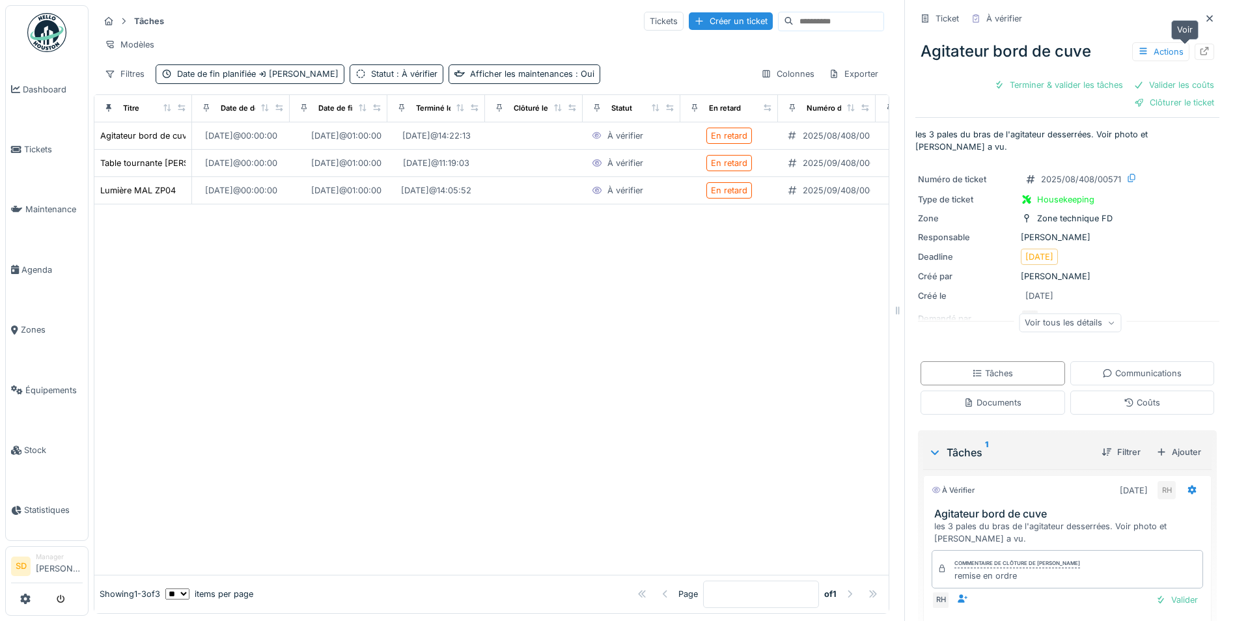
click at [1200, 55] on icon at bounding box center [1204, 51] width 8 height 8
click at [167, 169] on div "Table tournante Groninger" at bounding box center [167, 163] width 134 height 12
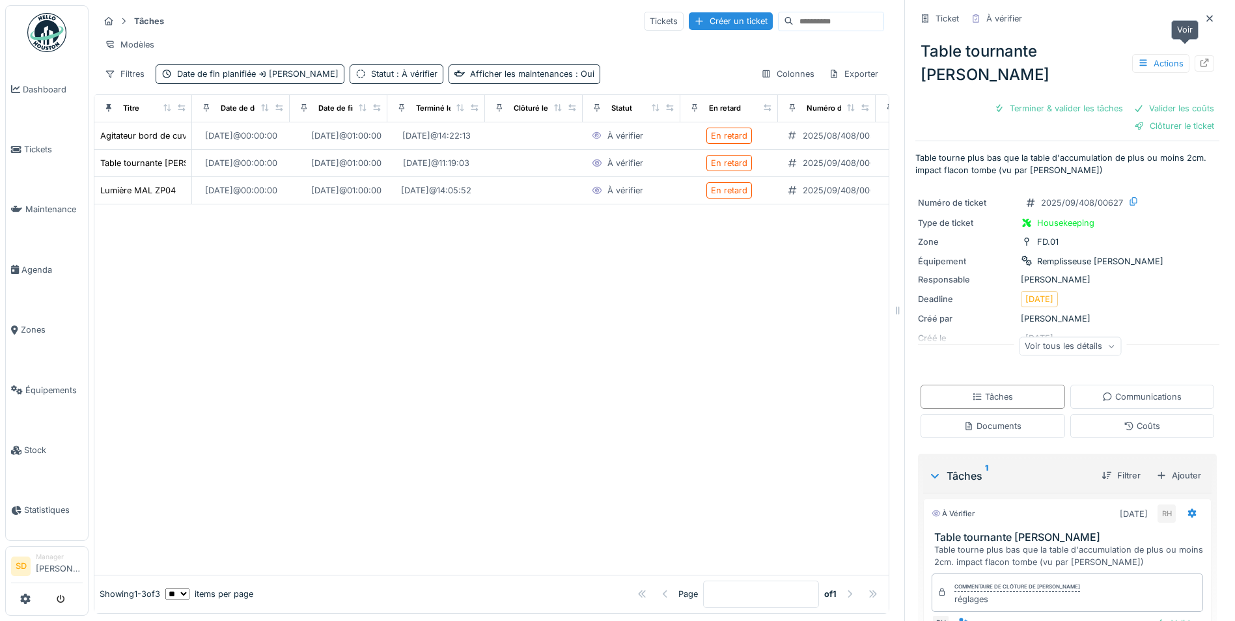
click at [1199, 59] on icon at bounding box center [1204, 63] width 10 height 8
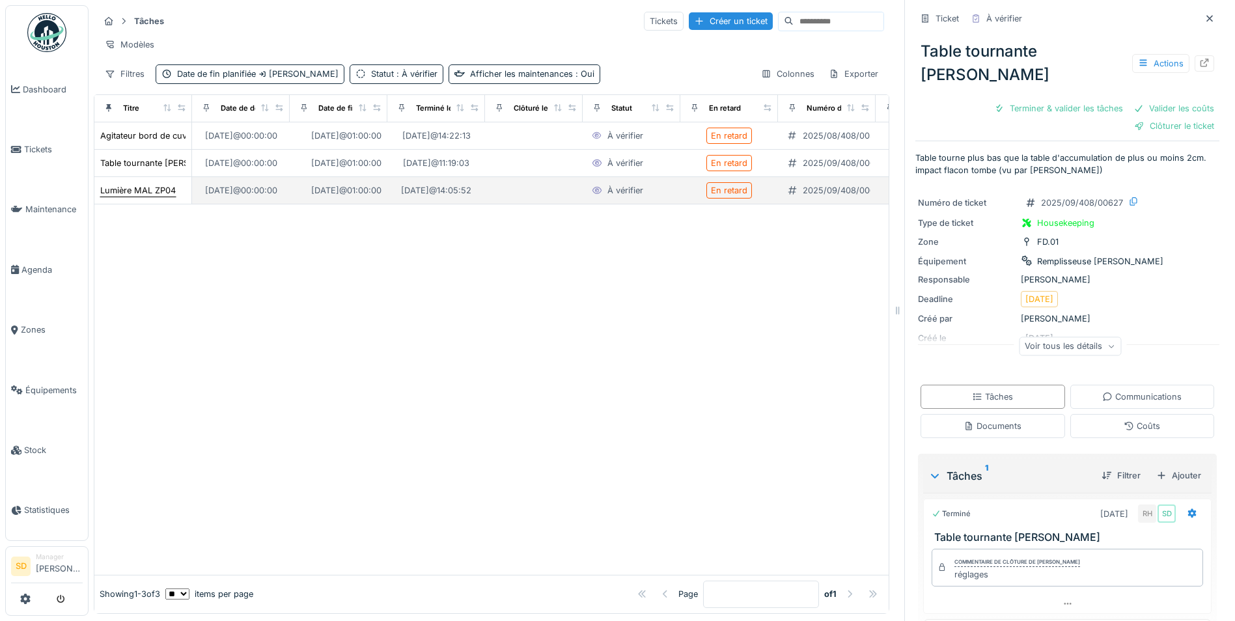
click at [141, 197] on div "Lumière MAL ZP04" at bounding box center [138, 190] width 76 height 12
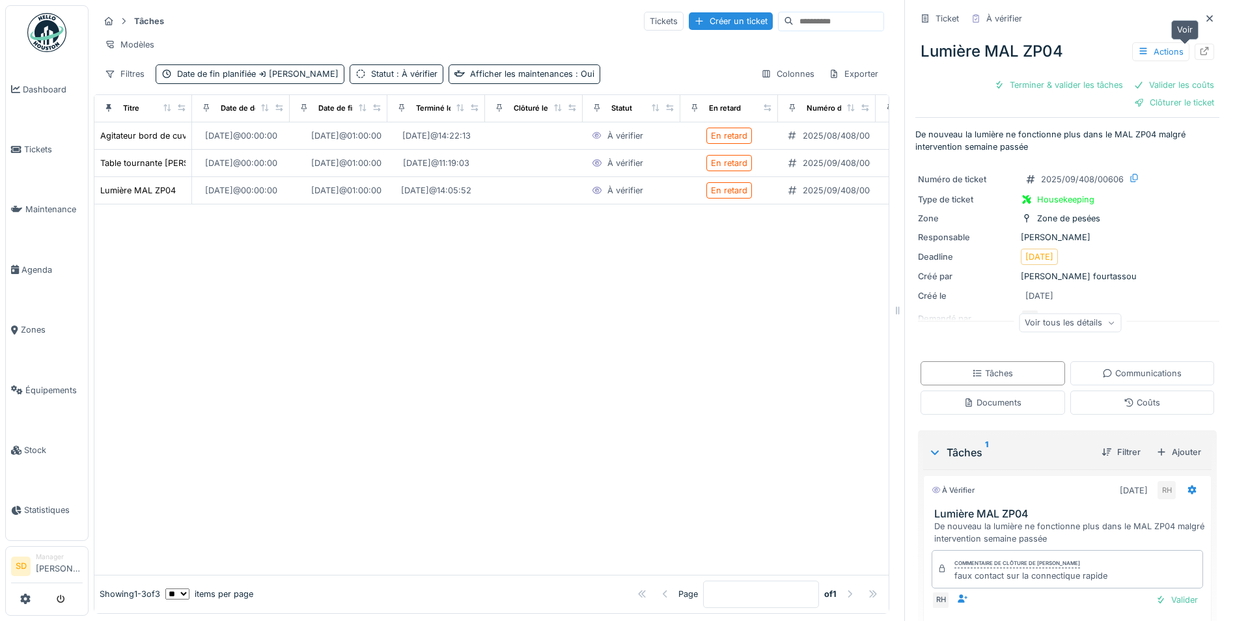
click at [1200, 55] on icon at bounding box center [1204, 51] width 8 height 8
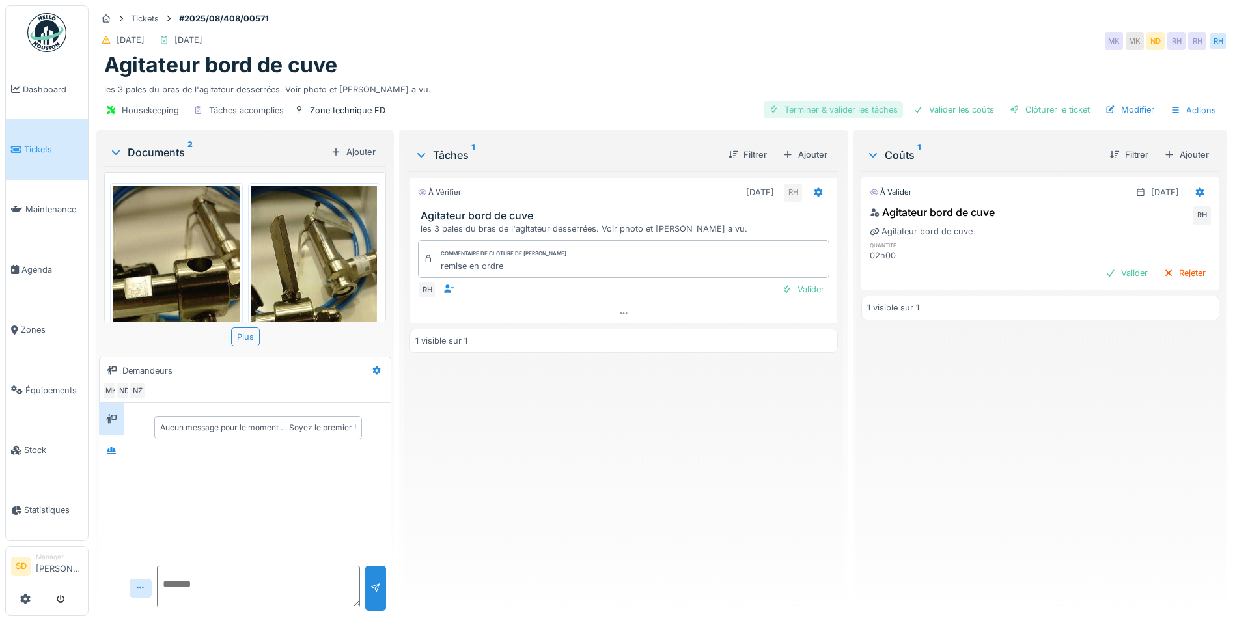
click at [889, 104] on div "Terminer & valider les tâches" at bounding box center [833, 110] width 139 height 18
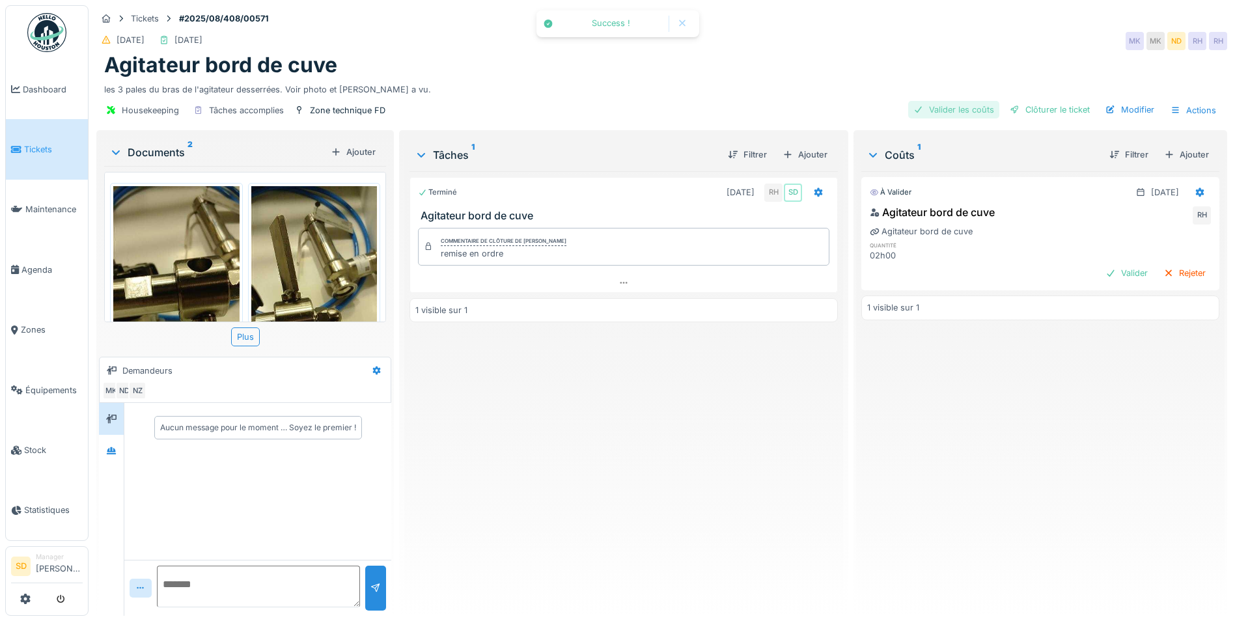
click at [960, 107] on div "Valider les coûts" at bounding box center [953, 110] width 91 height 18
click at [1031, 108] on div "Clôturer le ticket" at bounding box center [1049, 110] width 90 height 18
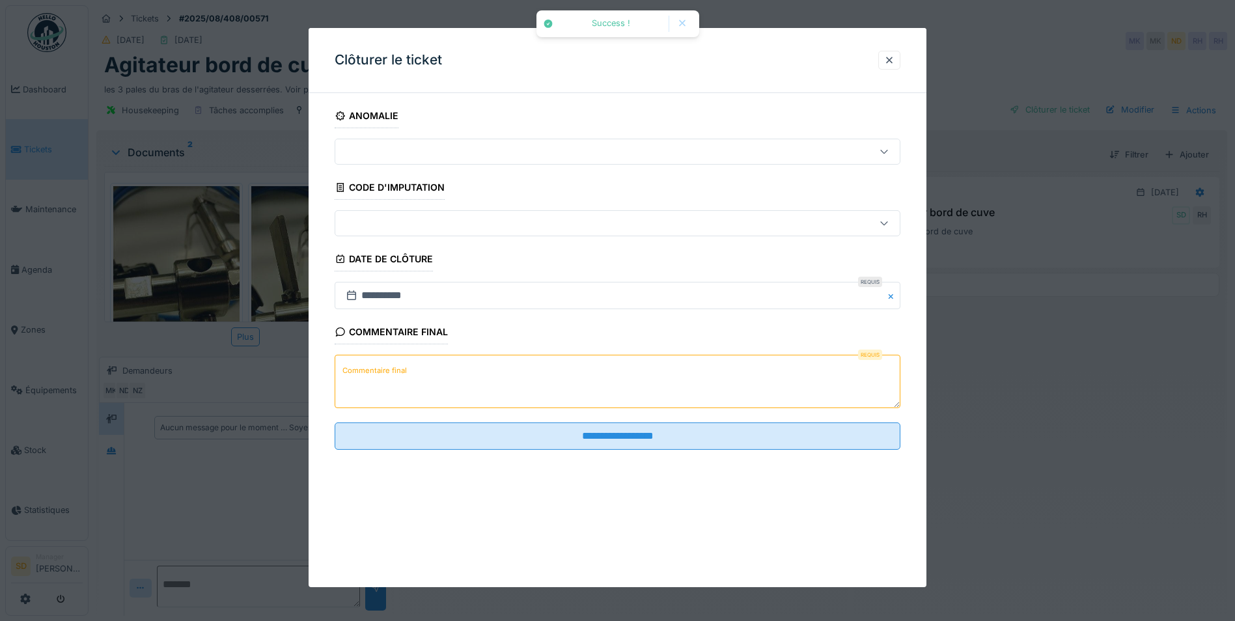
click at [473, 385] on textarea "Commentaire final" at bounding box center [618, 381] width 566 height 53
click at [503, 366] on textarea "Commentaire final" at bounding box center [618, 381] width 566 height 53
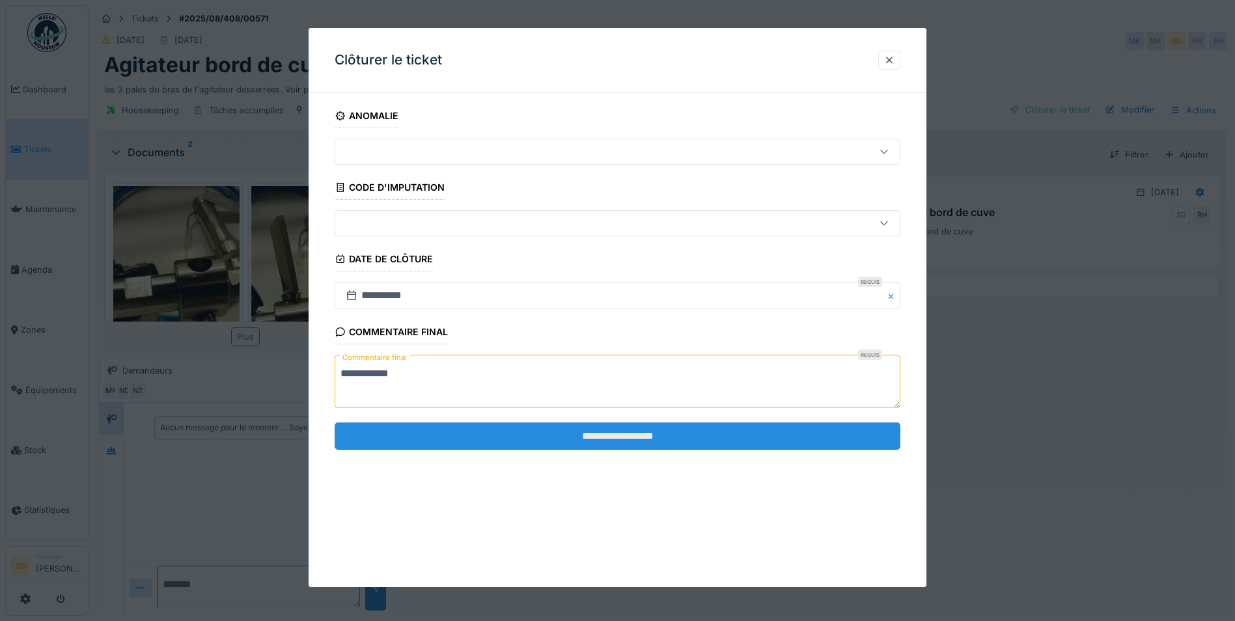
type textarea "**********"
click at [637, 438] on input "**********" at bounding box center [618, 435] width 566 height 27
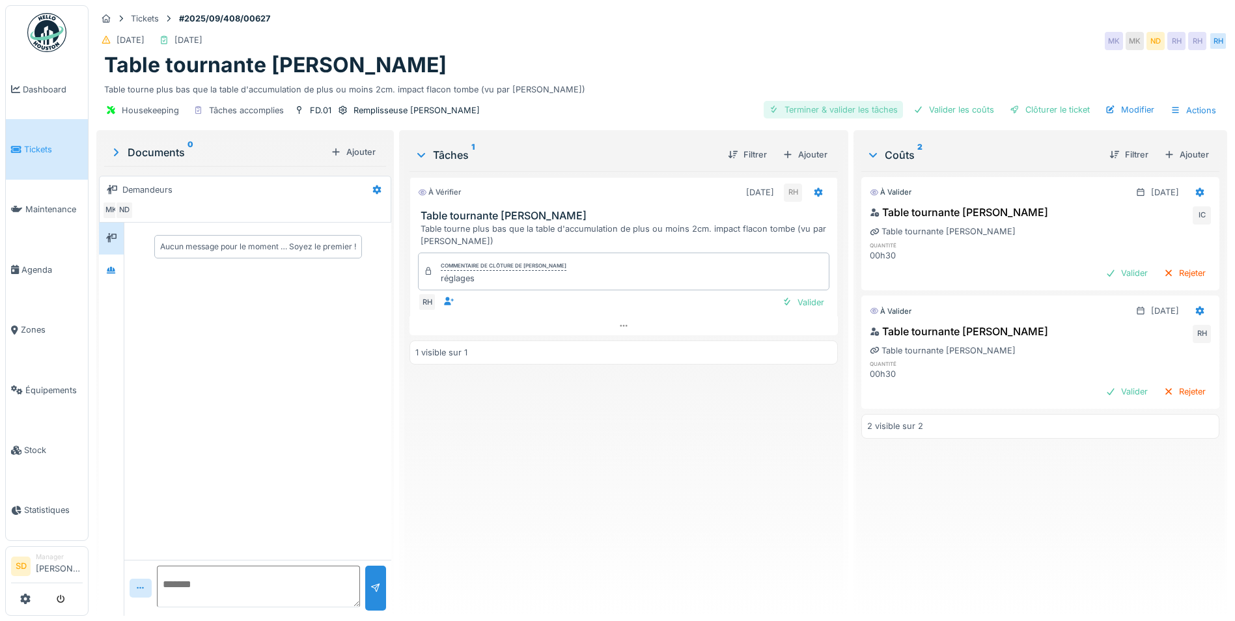
click at [823, 109] on div "Terminer & valider les tâches" at bounding box center [833, 110] width 139 height 18
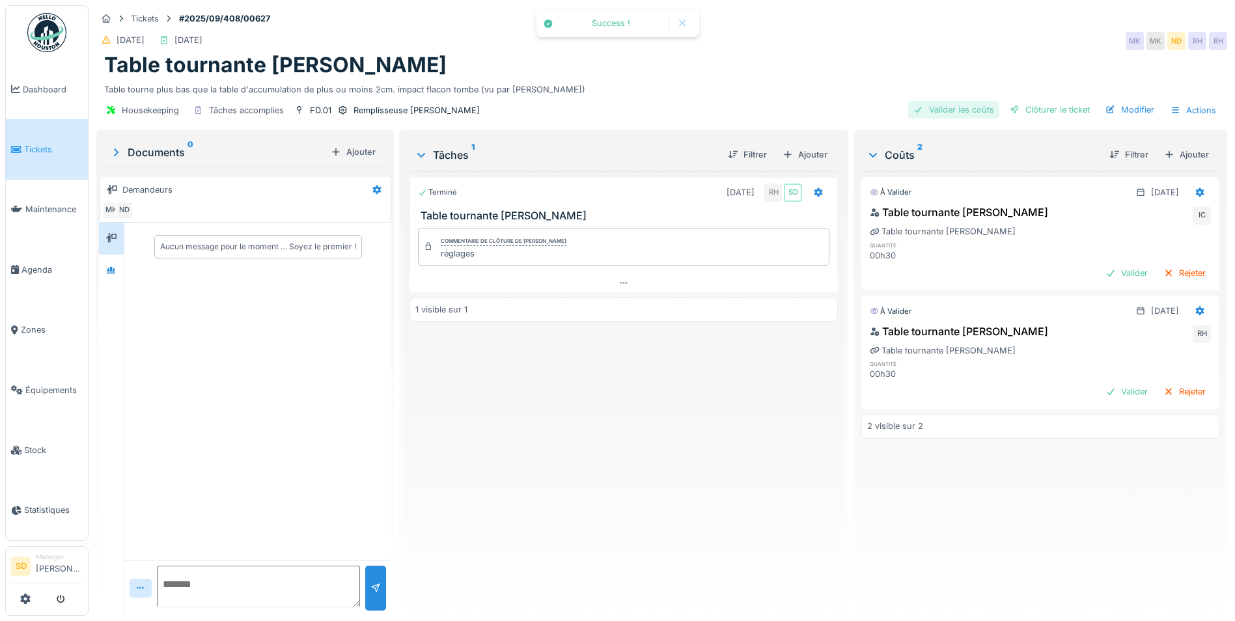
click at [930, 107] on div "Valider les coûts" at bounding box center [953, 110] width 91 height 18
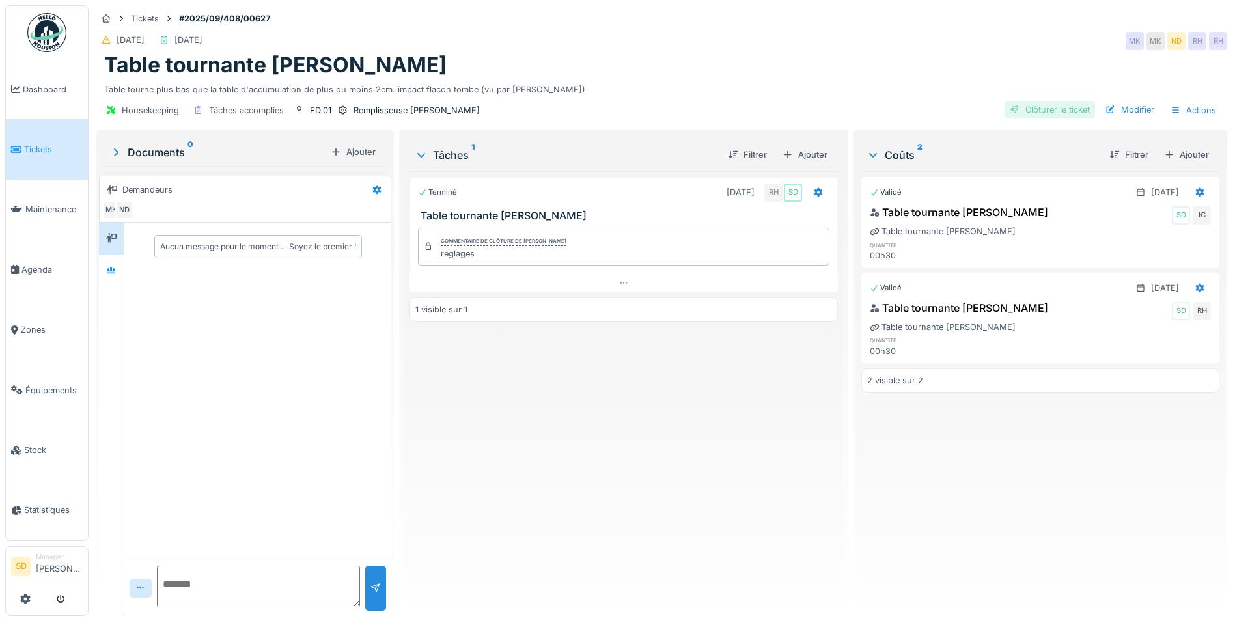
click at [1045, 112] on div "Clôturer le ticket" at bounding box center [1049, 110] width 90 height 18
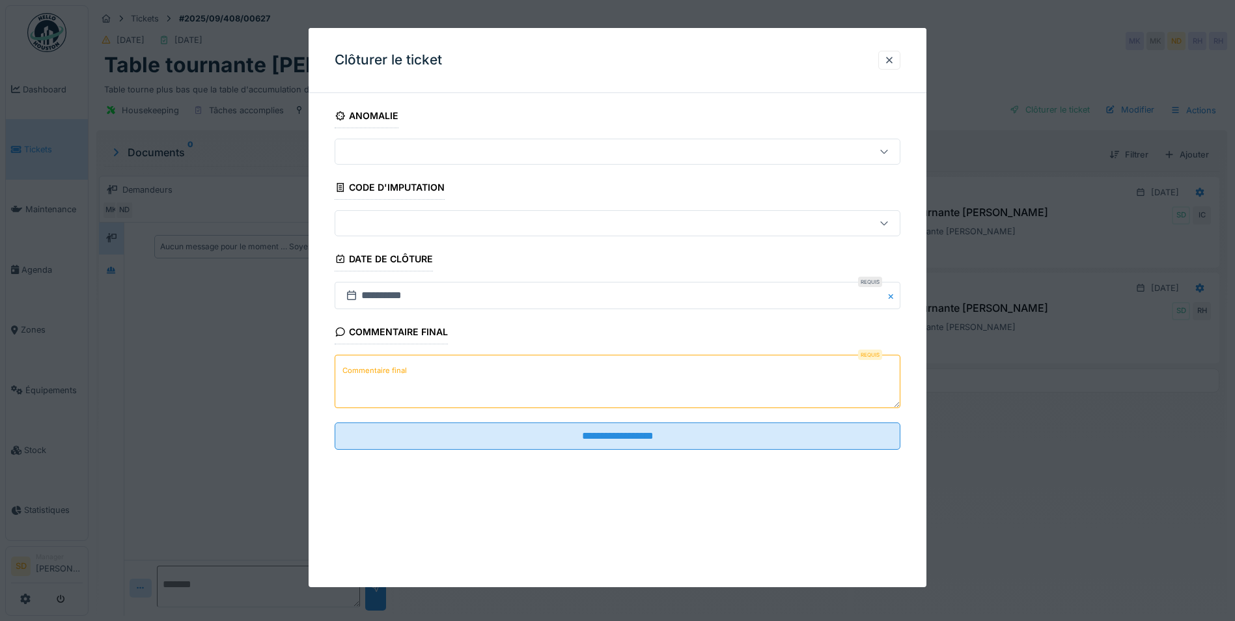
click at [497, 370] on textarea "Commentaire final" at bounding box center [618, 381] width 566 height 53
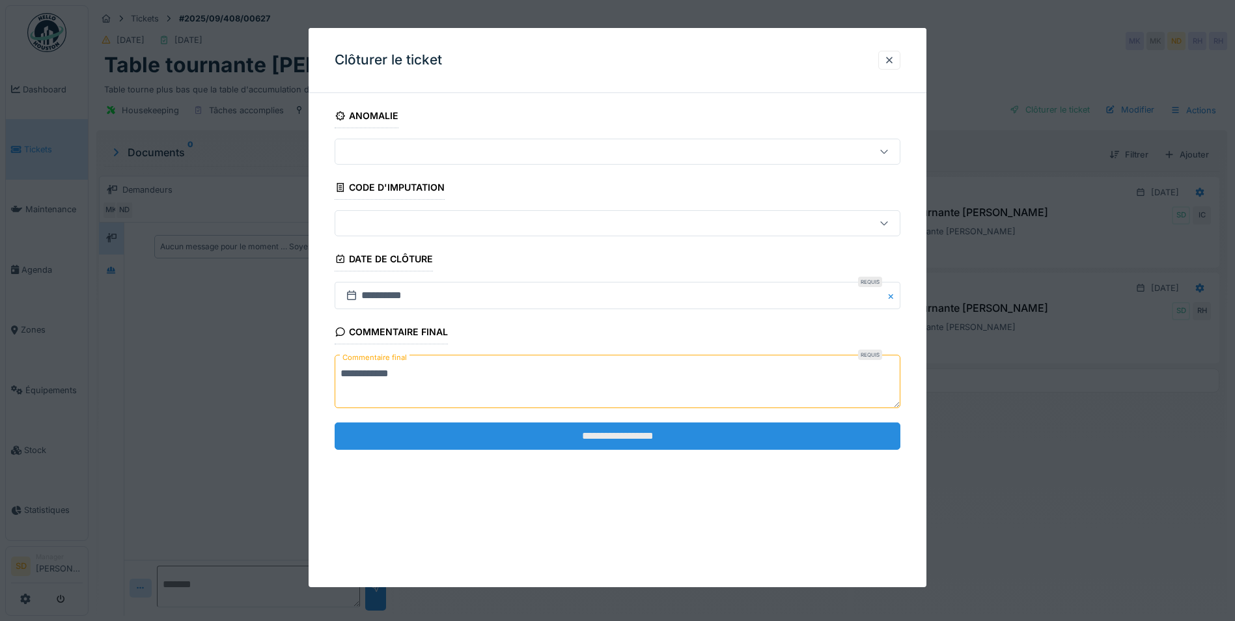
type textarea "**********"
click at [605, 434] on input "**********" at bounding box center [618, 435] width 566 height 27
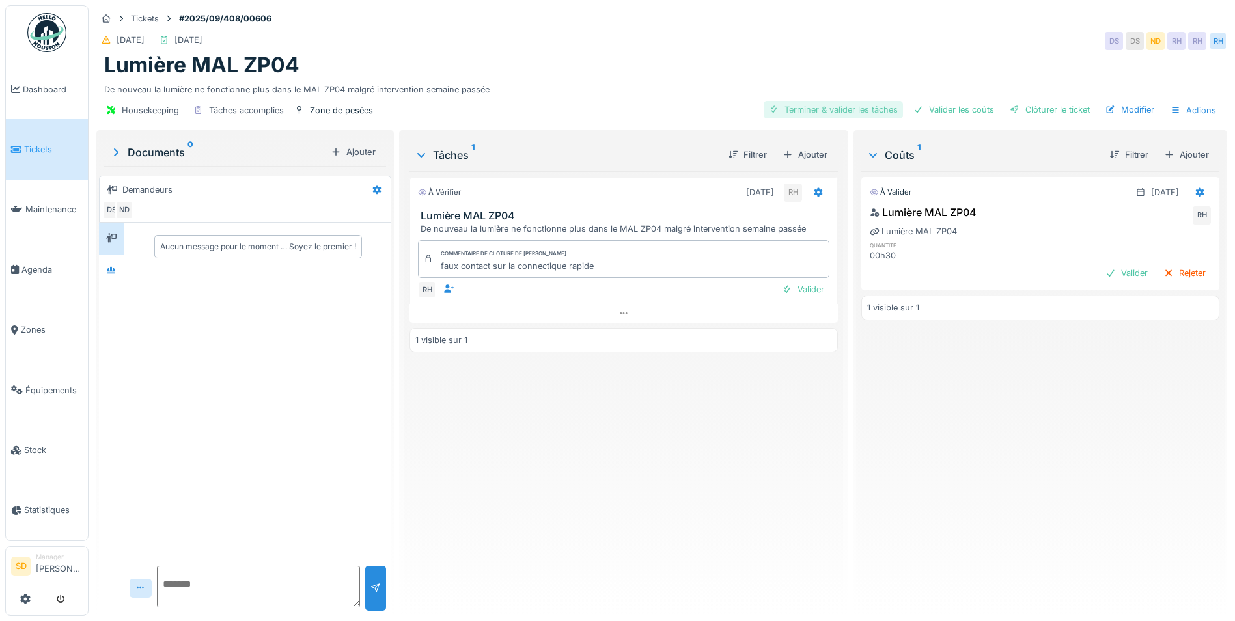
click at [823, 113] on div "Terminer & valider les tâches" at bounding box center [833, 110] width 139 height 18
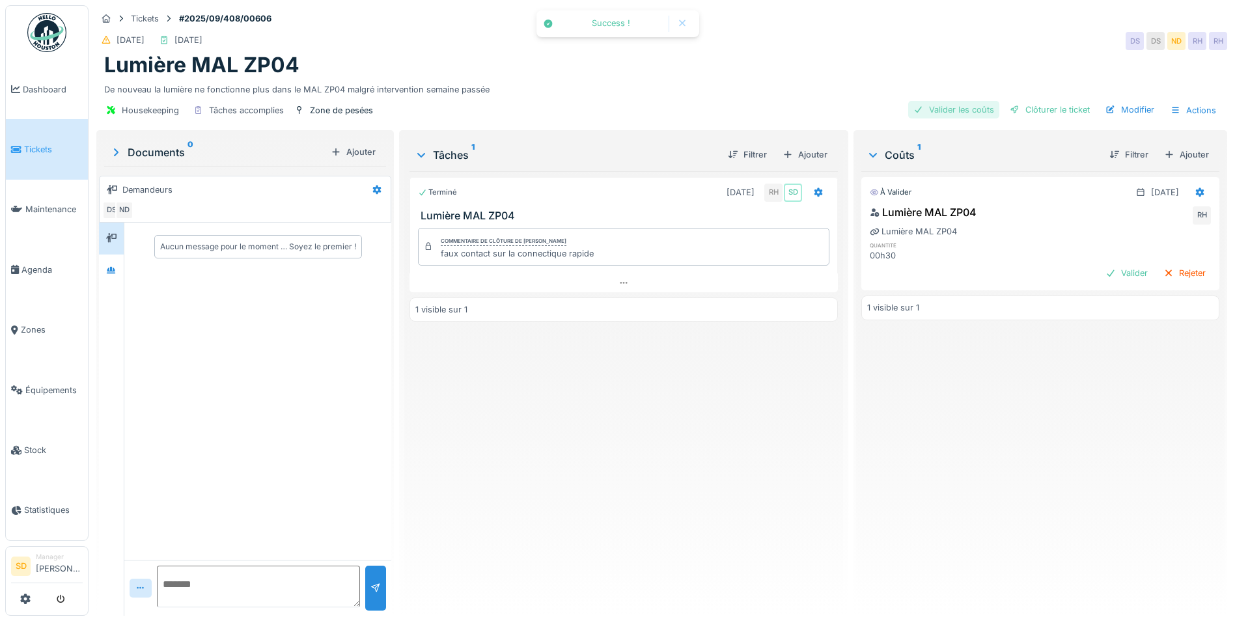
click at [947, 114] on div "Valider les coûts" at bounding box center [953, 110] width 91 height 18
click at [1038, 117] on div "Clôturer le ticket" at bounding box center [1049, 110] width 90 height 18
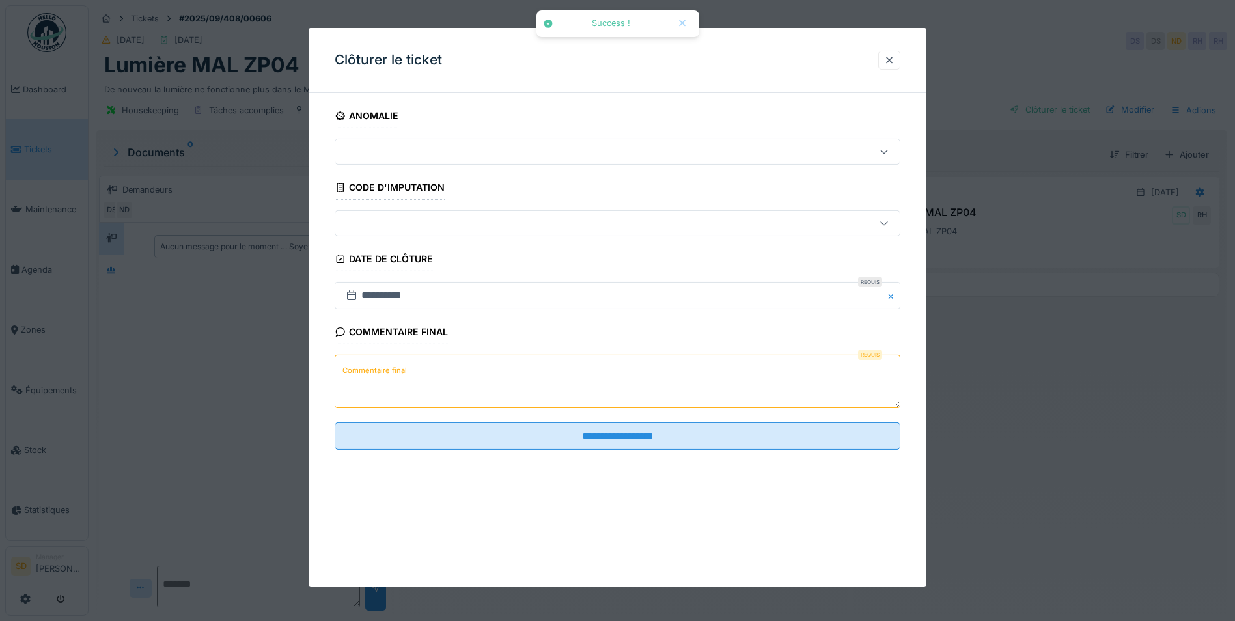
click at [551, 363] on textarea "Commentaire final" at bounding box center [618, 381] width 566 height 53
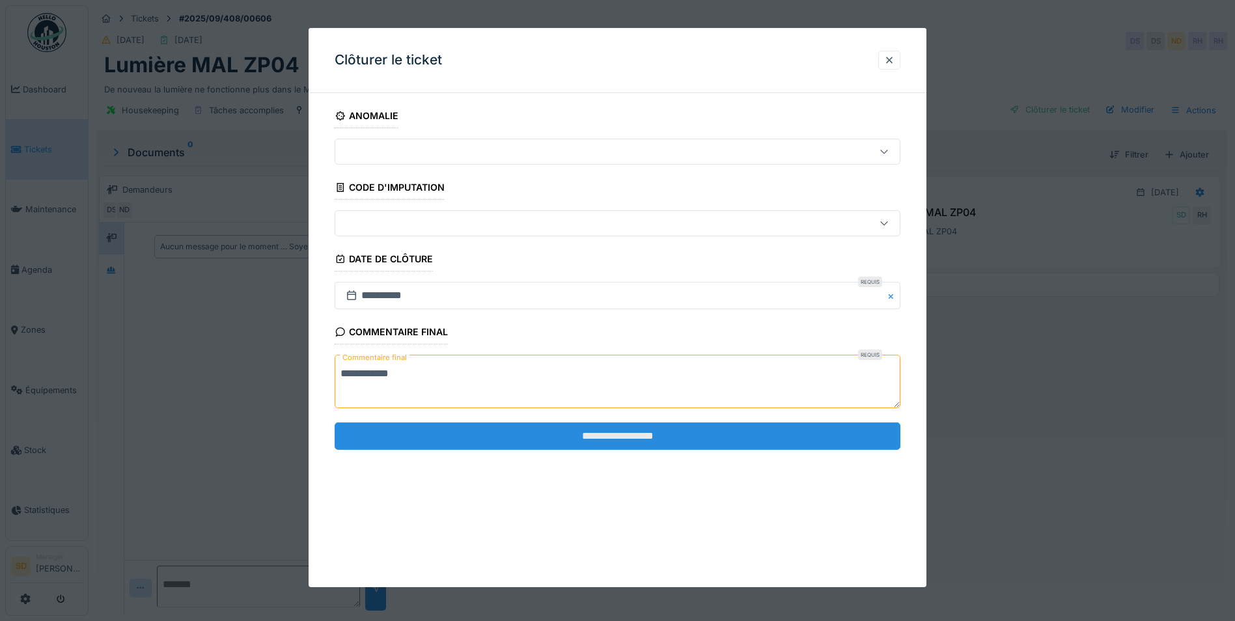
type textarea "**********"
click at [608, 434] on input "**********" at bounding box center [618, 435] width 566 height 27
